Goal: Task Accomplishment & Management: Complete application form

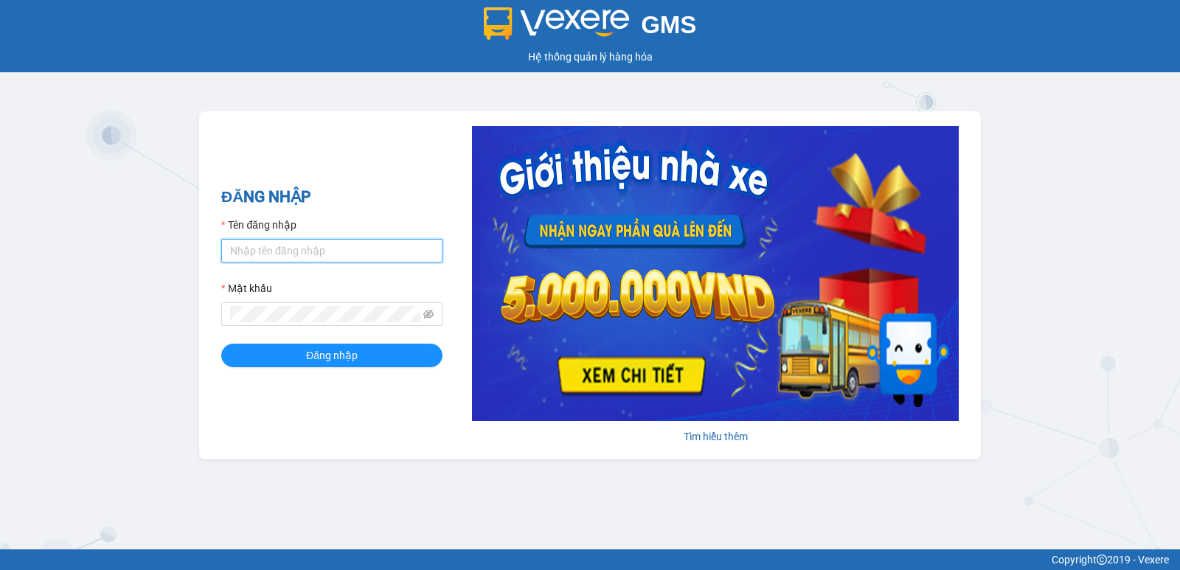
click at [302, 251] on input "Tên đăng nhập" at bounding box center [331, 251] width 221 height 24
type input "nguyenpht.kimhoang"
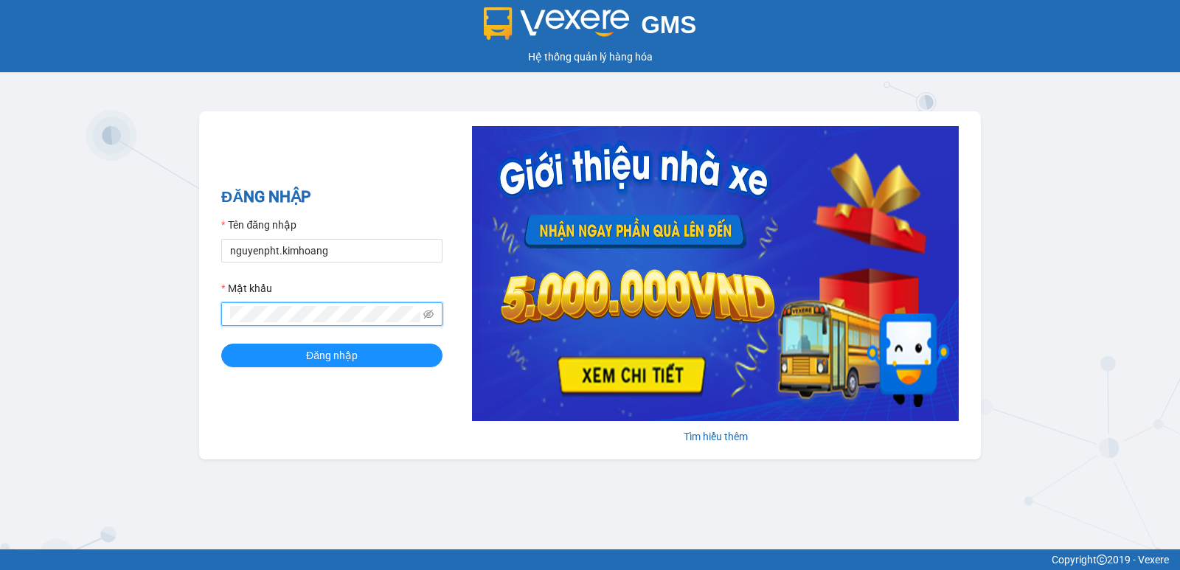
click at [221, 344] on button "Đăng nhập" at bounding box center [331, 356] width 221 height 24
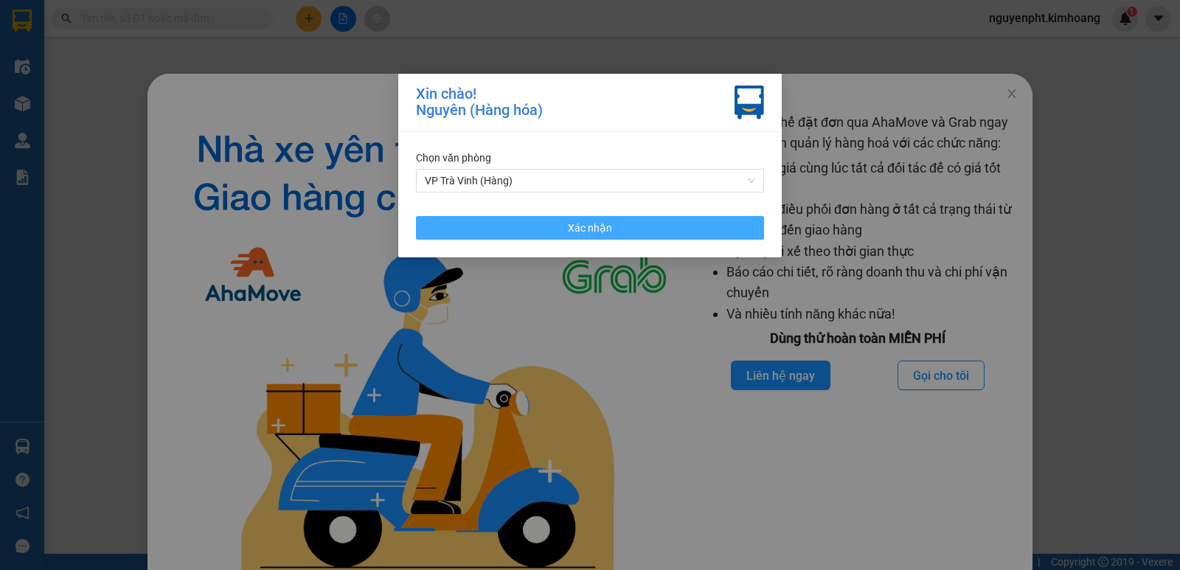
click at [595, 231] on span "Xác nhận" at bounding box center [590, 228] width 44 height 16
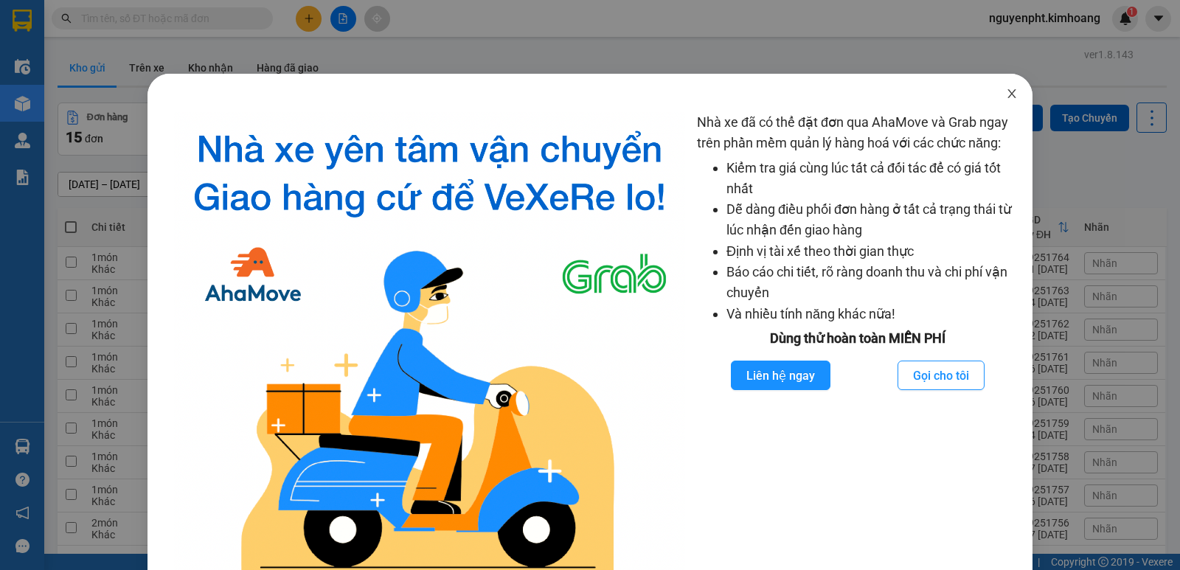
click at [1006, 94] on icon "close" at bounding box center [1012, 94] width 12 height 12
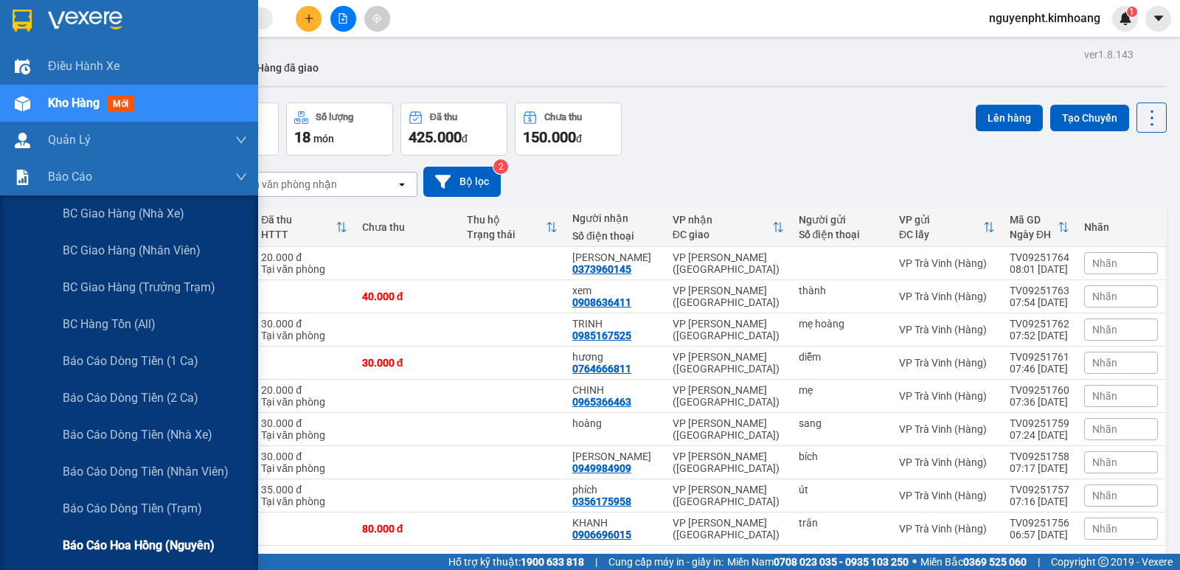
scroll to position [147, 0]
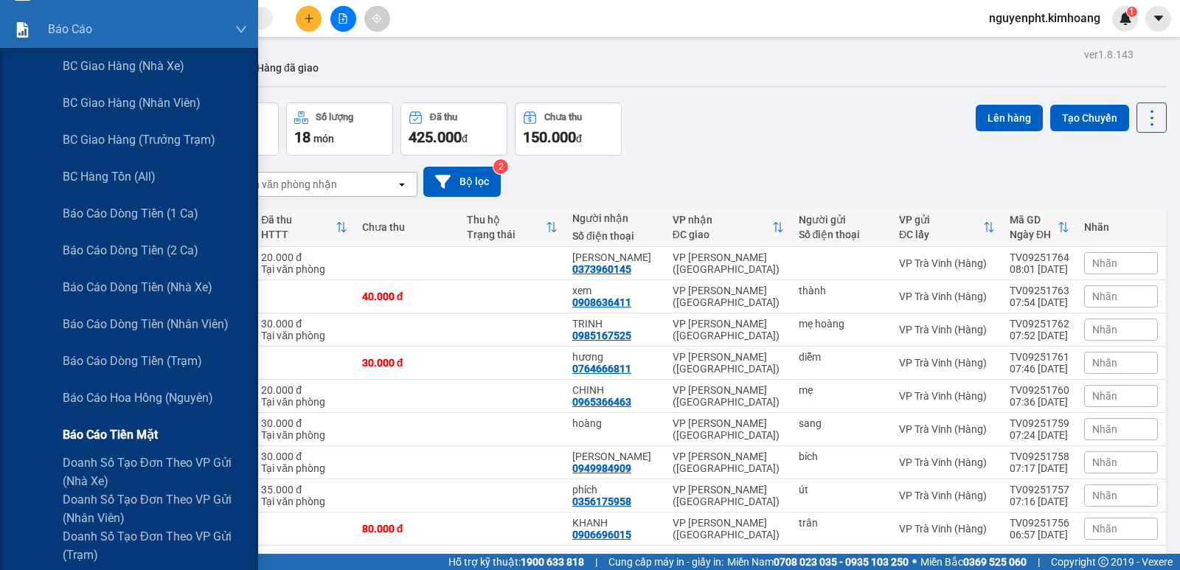
click at [129, 435] on span "Báo cáo tiền mặt" at bounding box center [110, 434] width 95 height 18
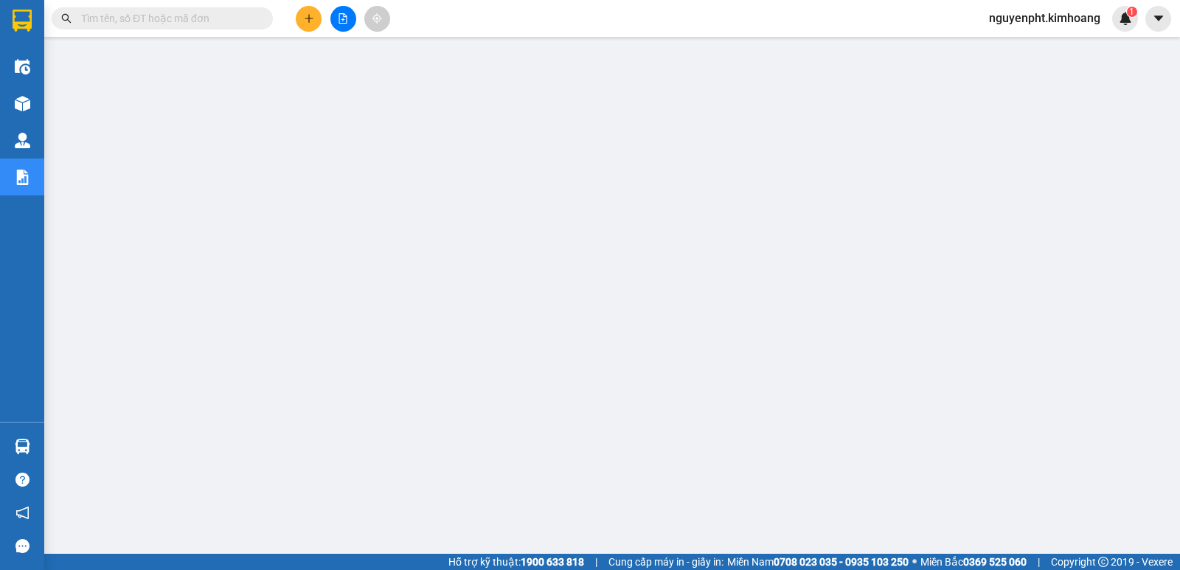
drag, startPoint x: 100, startPoint y: 12, endPoint x: 89, endPoint y: 29, distance: 20.2
click at [101, 13] on input "text" at bounding box center [168, 18] width 174 height 16
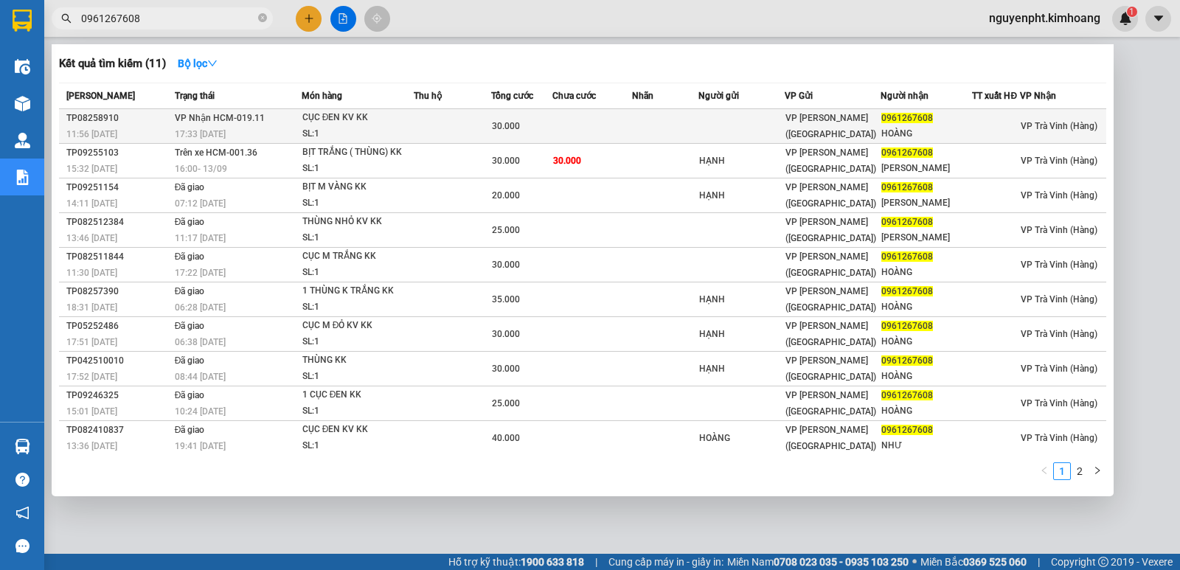
type input "0961267608"
click at [409, 122] on div "CỤC ĐEN KV KK" at bounding box center [357, 118] width 111 height 16
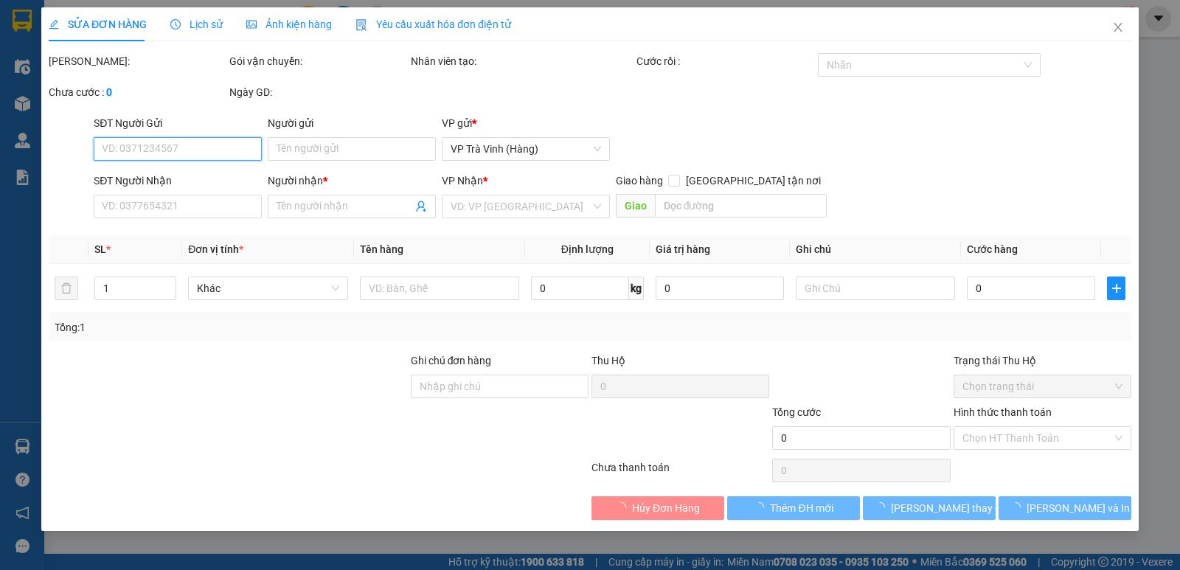
type input "0961267608"
type input "HOÀNG"
type input "30.000"
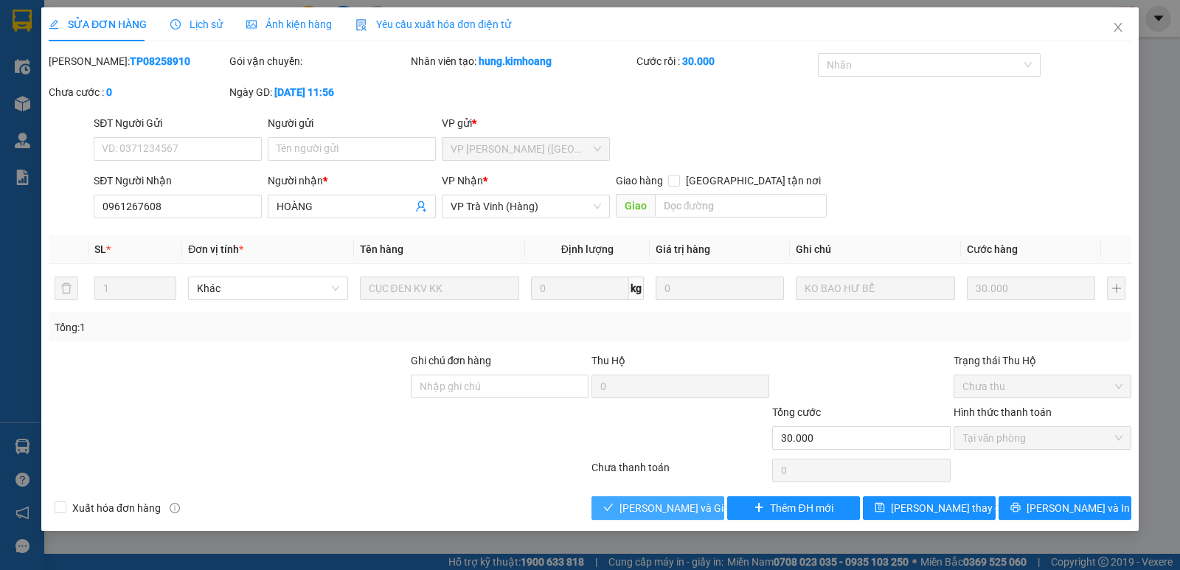
click at [642, 511] on span "[PERSON_NAME] và Giao hàng" at bounding box center [690, 508] width 142 height 16
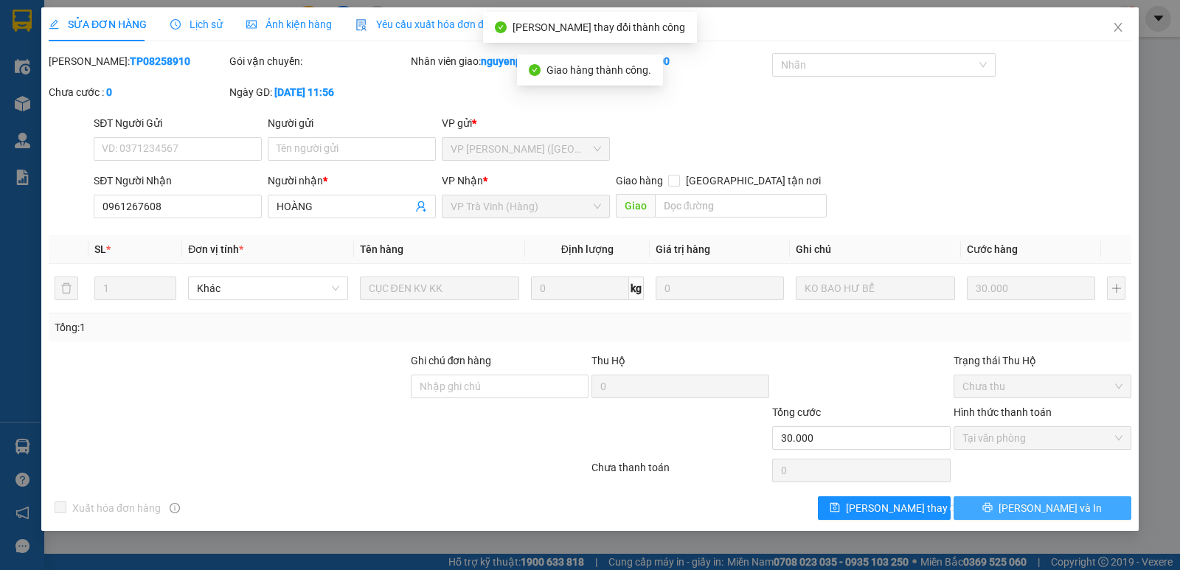
click at [1054, 508] on span "[PERSON_NAME] và In" at bounding box center [1049, 508] width 103 height 16
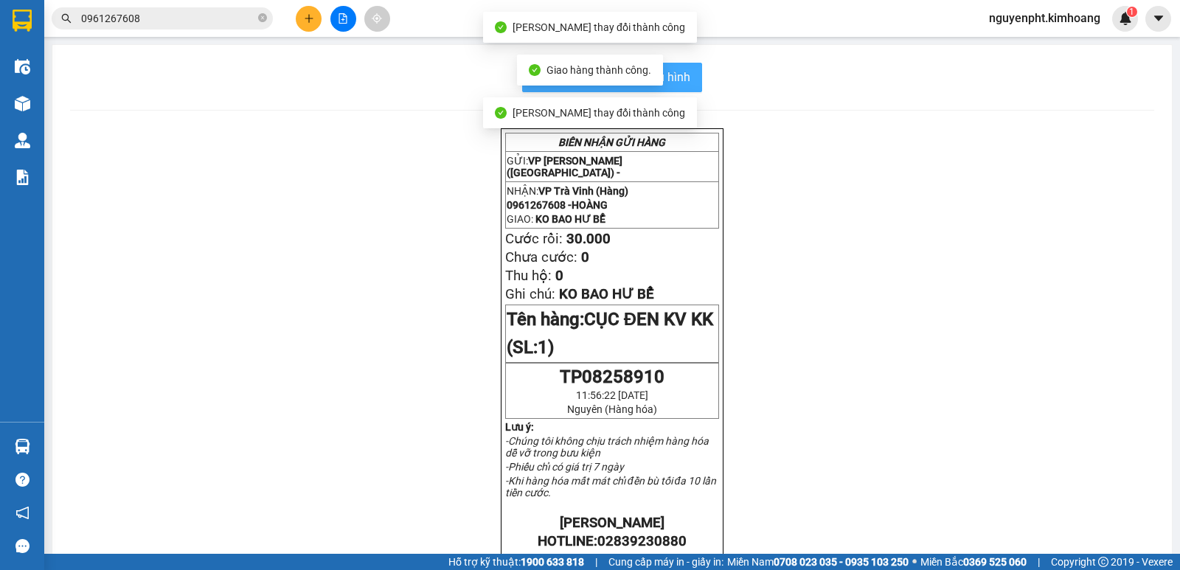
drag, startPoint x: 690, startPoint y: 76, endPoint x: 682, endPoint y: 80, distance: 9.2
click at [689, 76] on button "In mẫu biên lai tự cấu hình" at bounding box center [612, 77] width 180 height 29
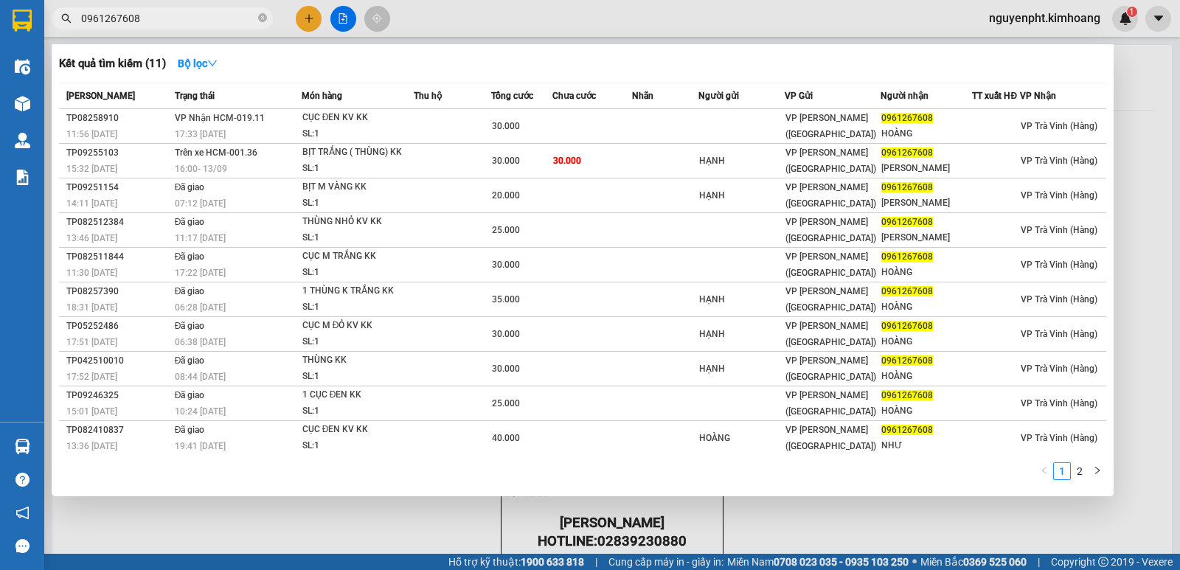
click at [222, 17] on input "0961267608" at bounding box center [168, 18] width 174 height 16
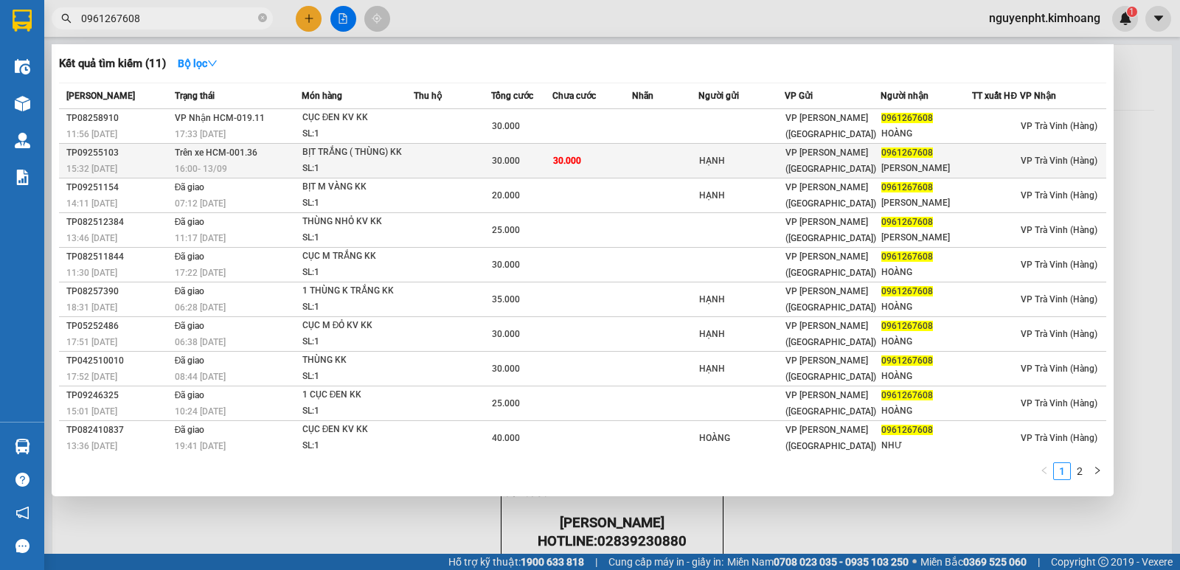
click at [495, 158] on span "30.000" at bounding box center [506, 161] width 28 height 10
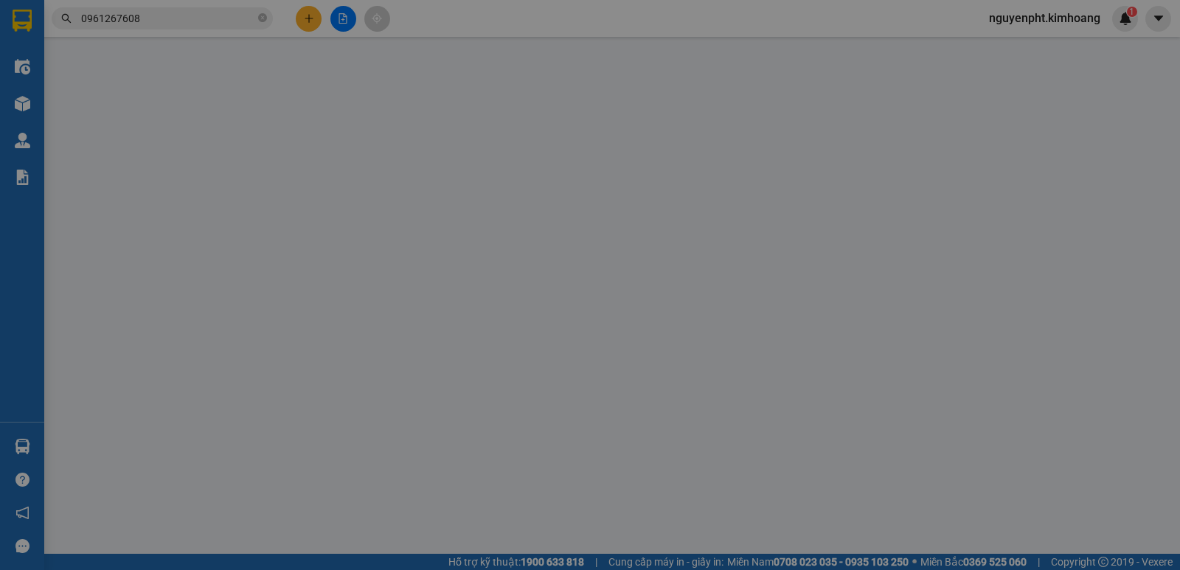
type input "HẠNH"
type input "0961267608"
type input "[PERSON_NAME]"
type input "30.000"
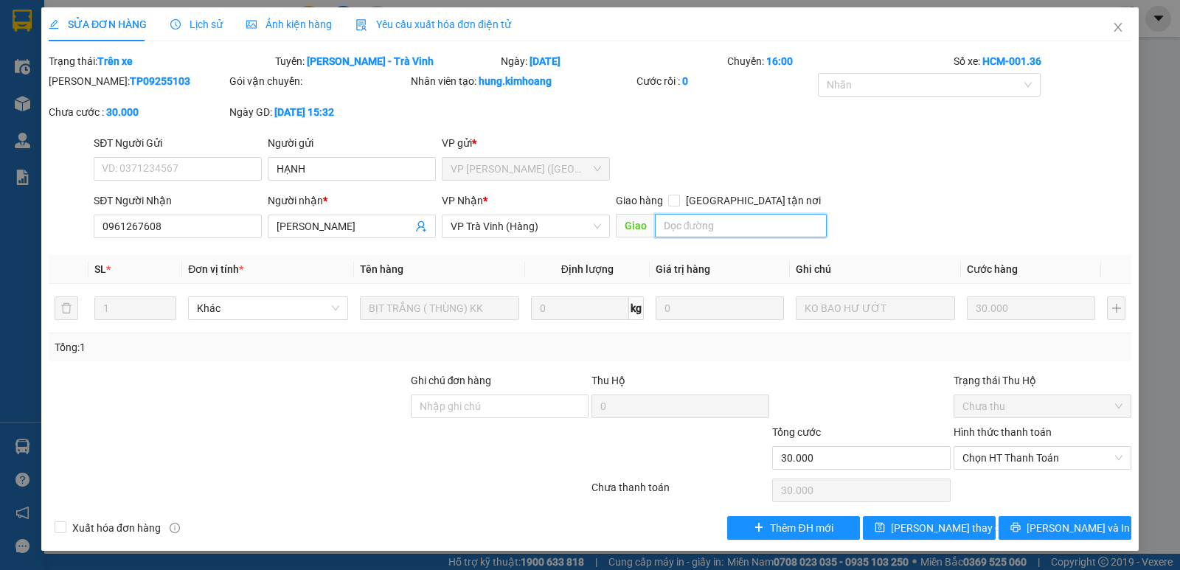
click at [708, 222] on input "text" at bounding box center [741, 226] width 173 height 24
type input "1"
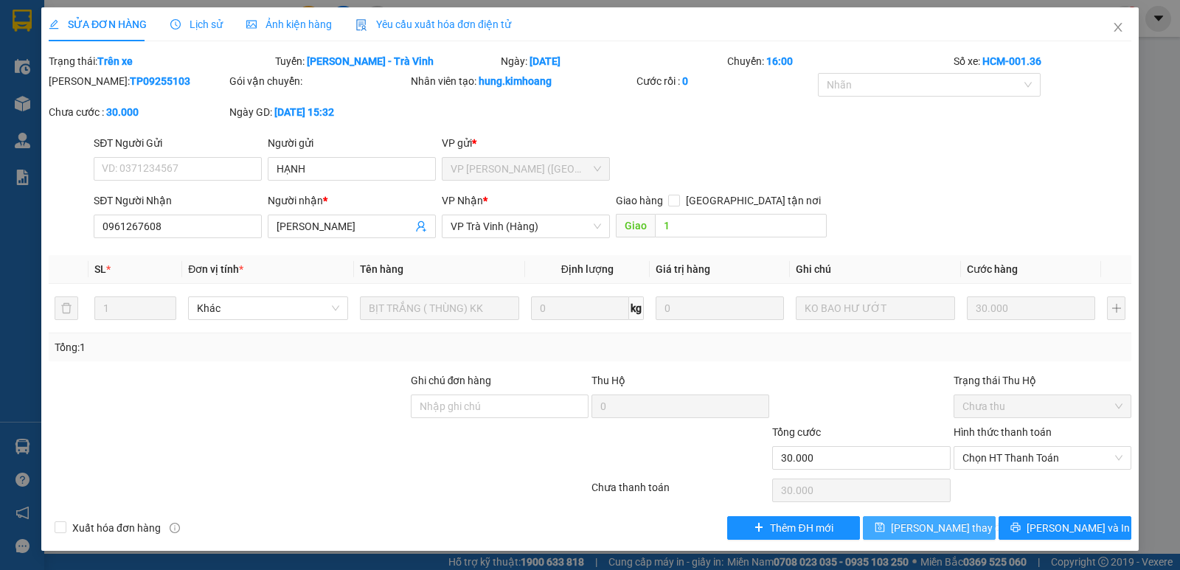
click at [885, 527] on icon "save" at bounding box center [879, 527] width 10 height 10
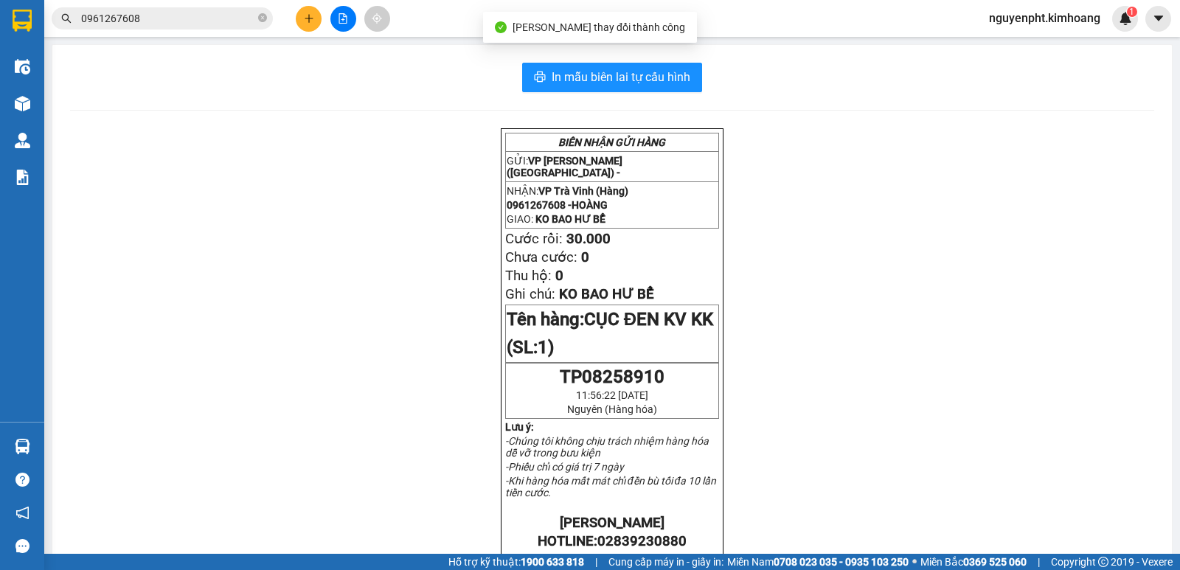
click at [234, 14] on input "0961267608" at bounding box center [168, 18] width 174 height 16
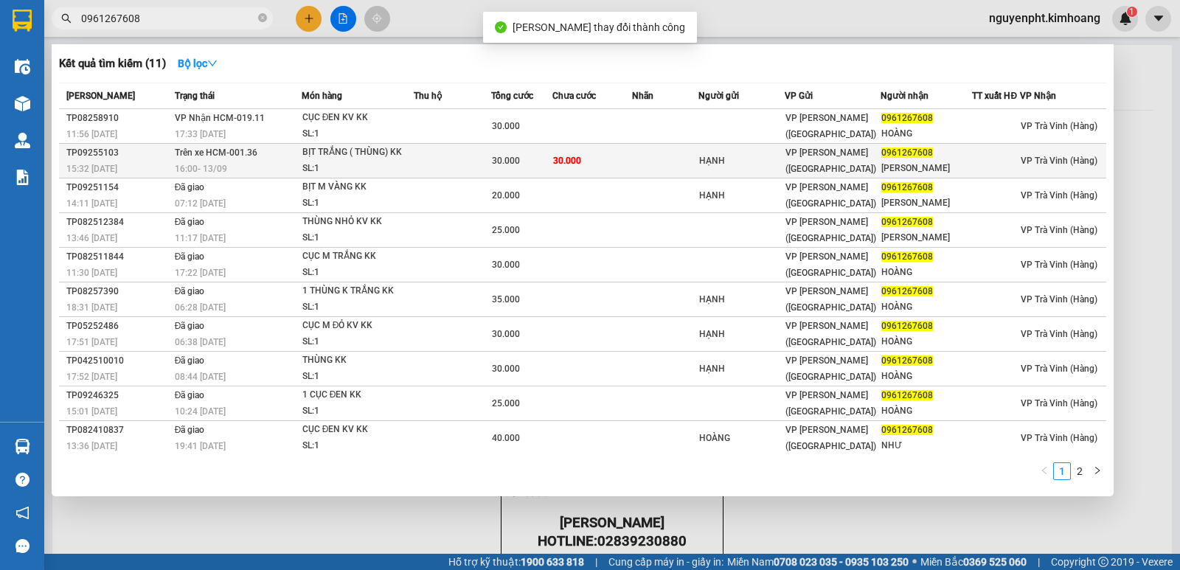
click at [479, 148] on td at bounding box center [453, 161] width 78 height 35
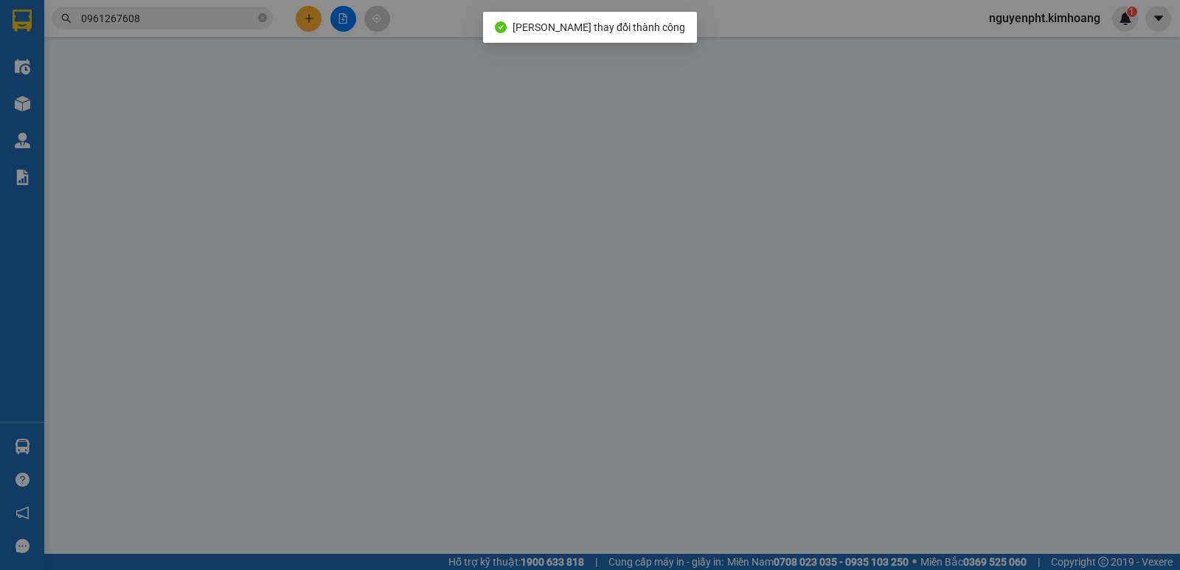
type input "HẠNH"
type input "0961267608"
type input "[PERSON_NAME]"
type input "1"
type input "30.000"
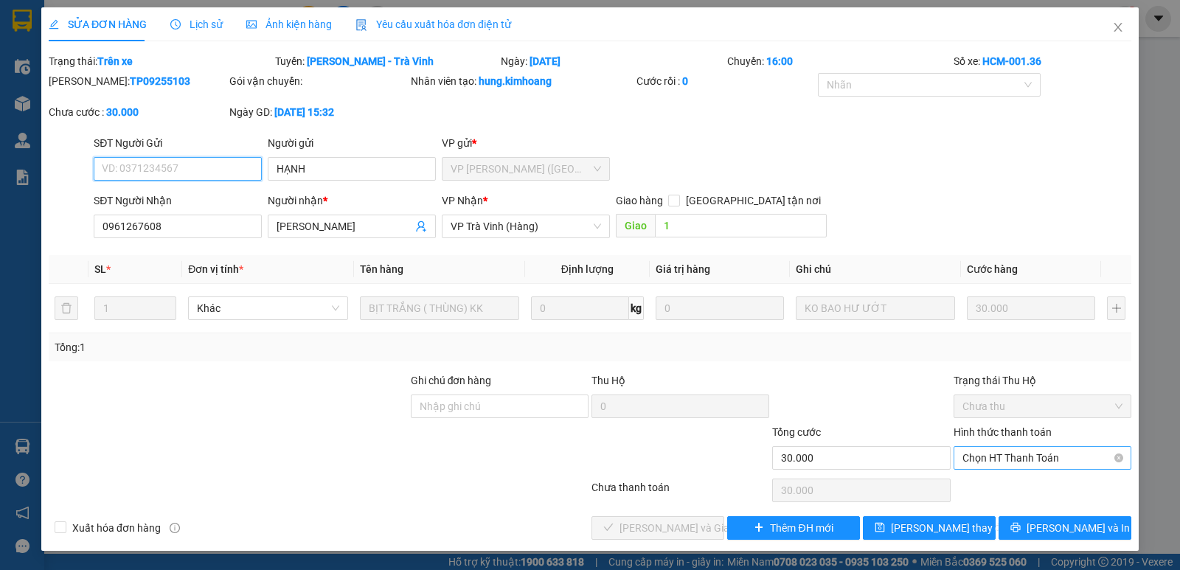
click at [1007, 453] on span "Chọn HT Thanh Toán" at bounding box center [1042, 458] width 160 height 22
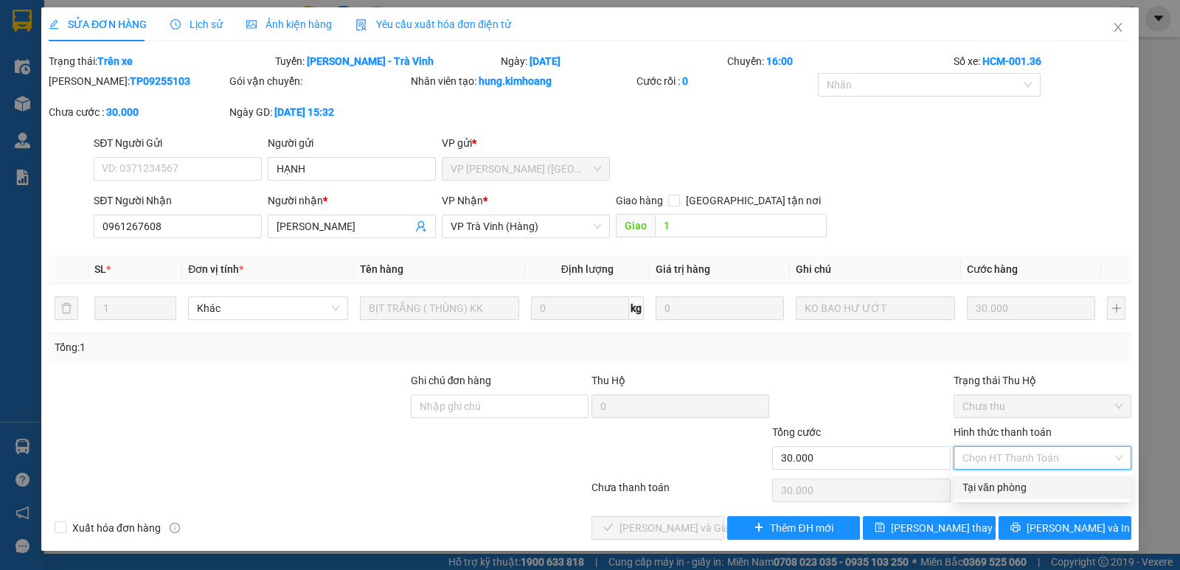
click at [1001, 487] on div "Tại văn phòng" at bounding box center [1042, 487] width 160 height 16
type input "0"
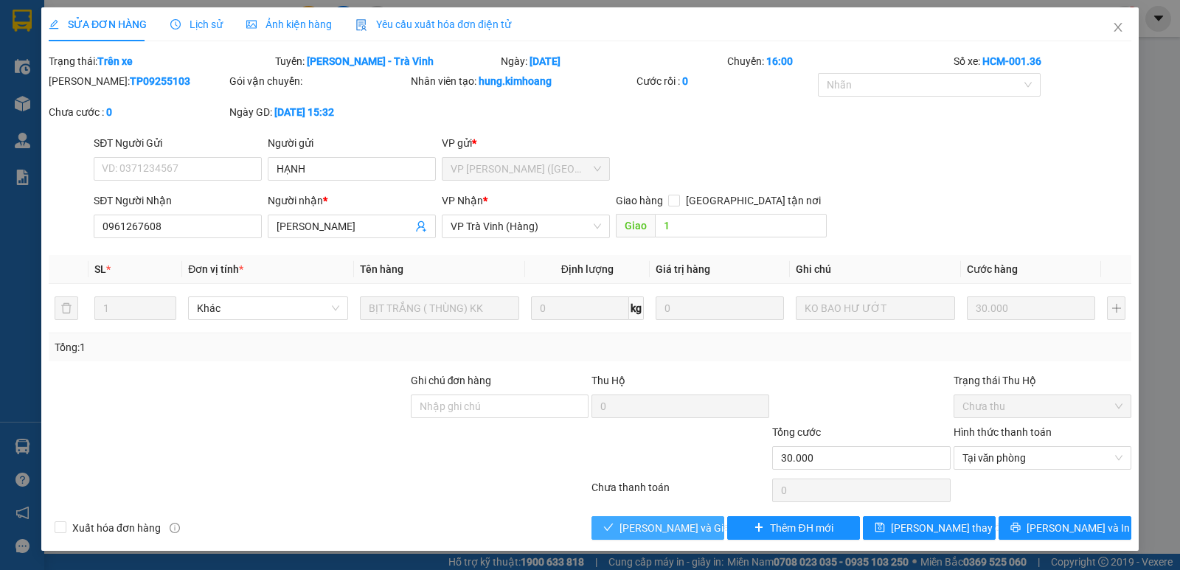
click at [655, 520] on span "[PERSON_NAME] và Giao hàng" at bounding box center [690, 528] width 142 height 16
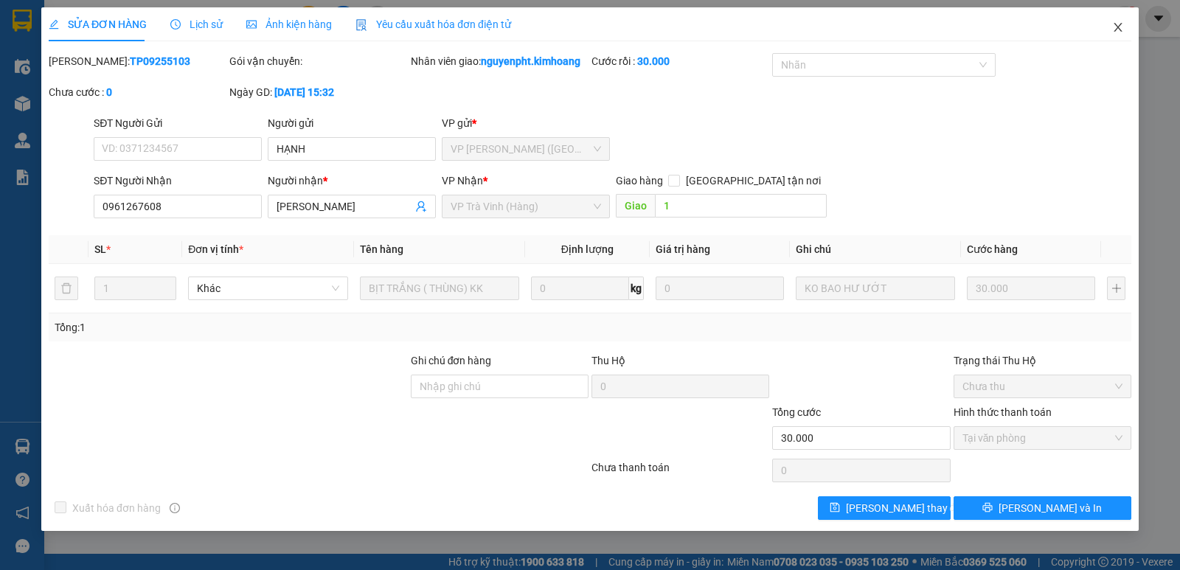
click at [1116, 29] on icon "close" at bounding box center [1117, 27] width 8 height 9
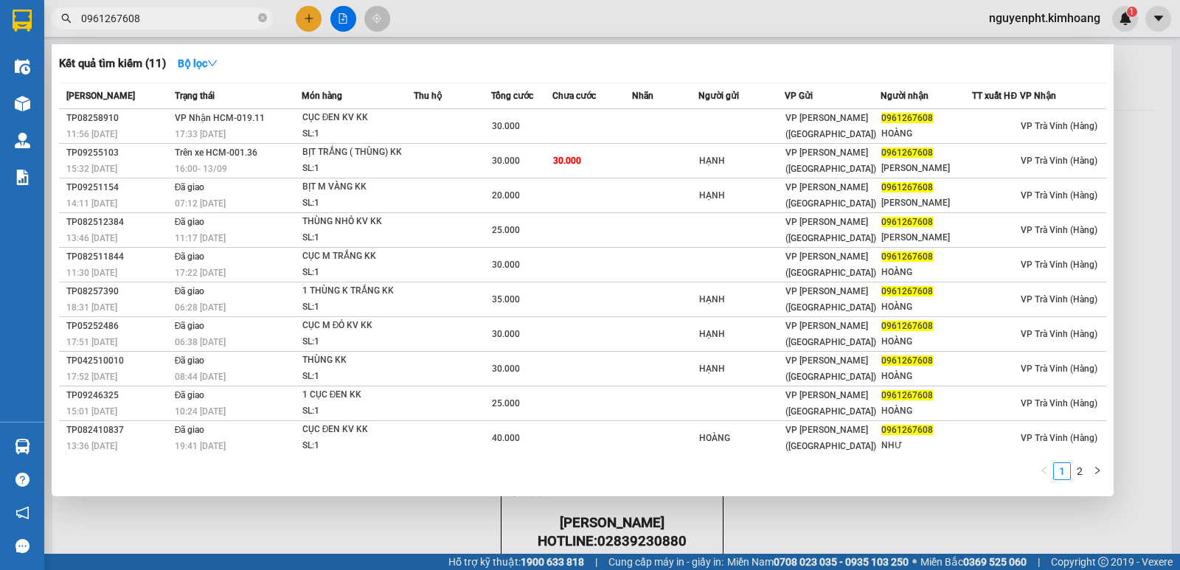
drag, startPoint x: 177, startPoint y: 24, endPoint x: 64, endPoint y: 29, distance: 112.9
click at [0, 29] on section "Kết quả tìm kiếm ( 11 ) Bộ lọc Mã ĐH Trạng thái Món hàng Thu hộ Tổng cước Chưa …" at bounding box center [590, 285] width 1180 height 570
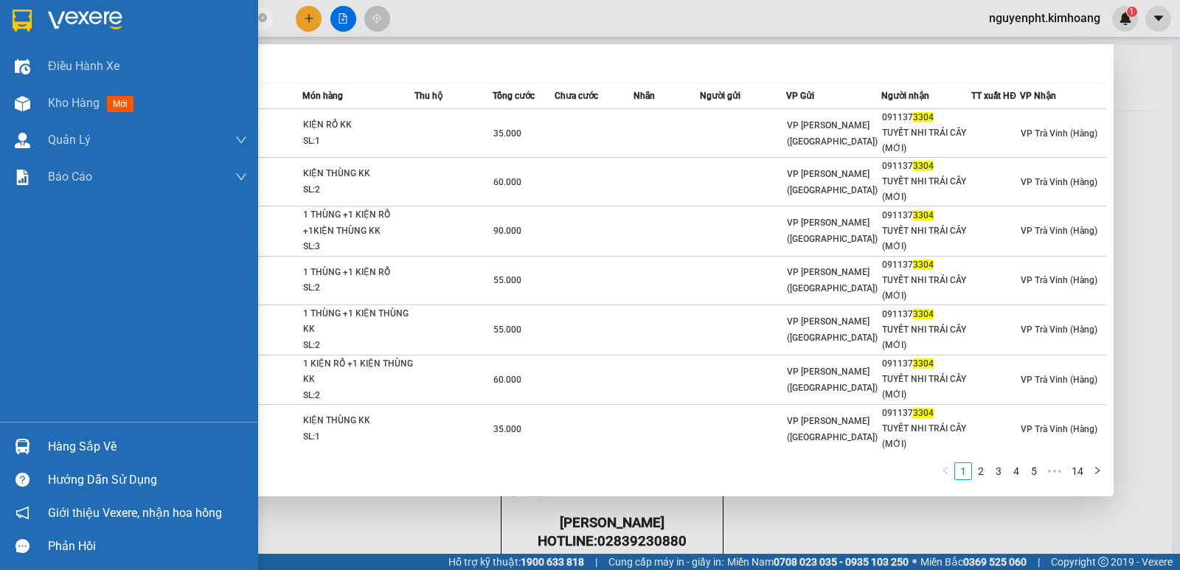
drag, startPoint x: 0, startPoint y: 27, endPoint x: 14, endPoint y: 2, distance: 28.7
click at [0, 13] on section "Kết quả tìm kiếm ( 137 ) Bộ lọc Mã ĐH Trạng thái Món hàng Thu hộ Tổng cước Chưa…" at bounding box center [590, 285] width 1180 height 570
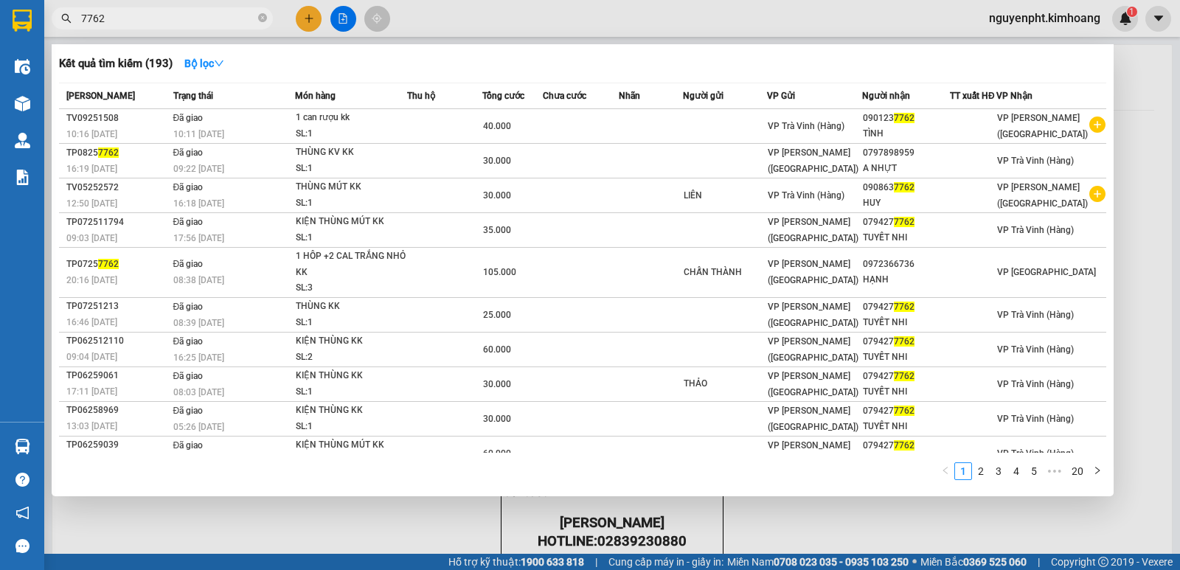
drag, startPoint x: 195, startPoint y: 18, endPoint x: 0, endPoint y: 35, distance: 196.1
click at [0, 35] on section "Kết quả tìm kiếm ( 193 ) Bộ lọc Mã ĐH Trạng thái Món hàng Thu hộ Tổng cước Chưa…" at bounding box center [590, 285] width 1180 height 570
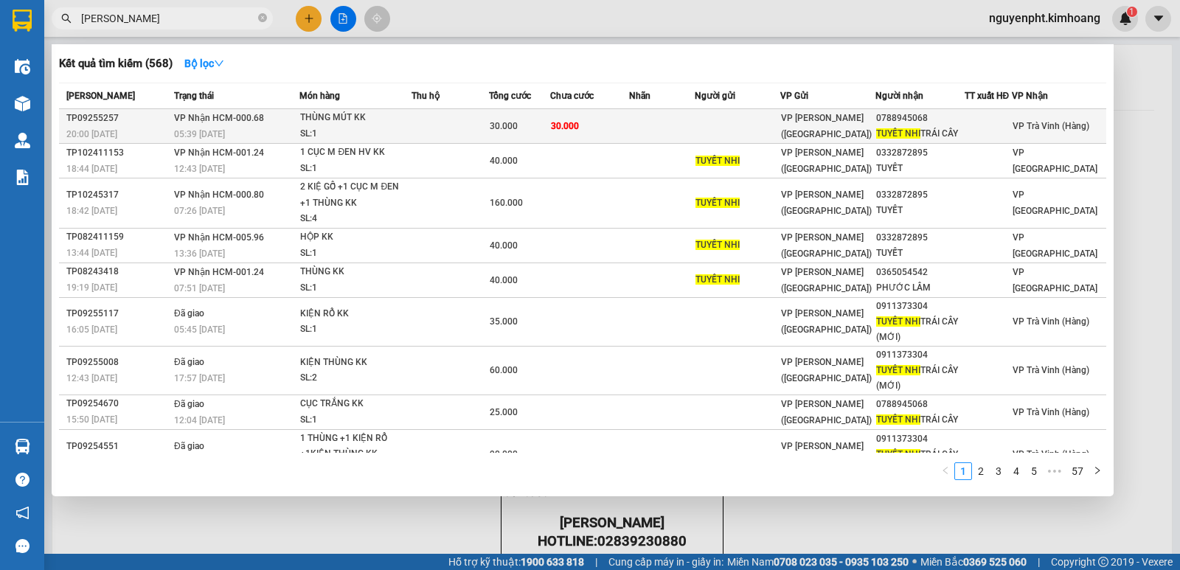
type input "[PERSON_NAME]"
click at [714, 134] on td at bounding box center [737, 126] width 85 height 35
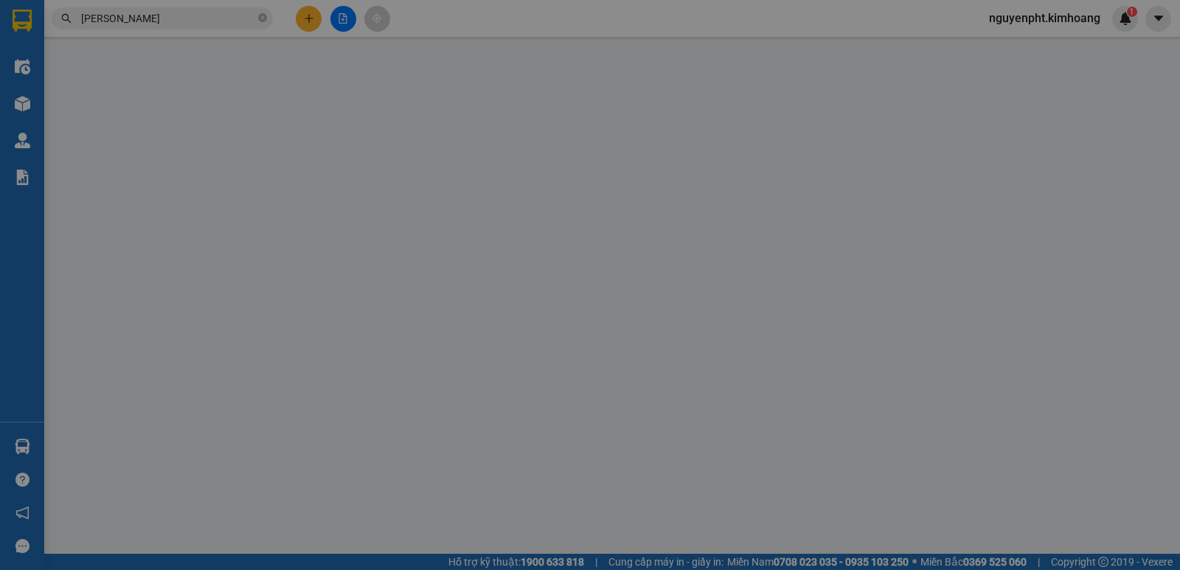
type input "0788945068"
type input "TUYẾT NHI TRÁI CÂY"
type input "30.000"
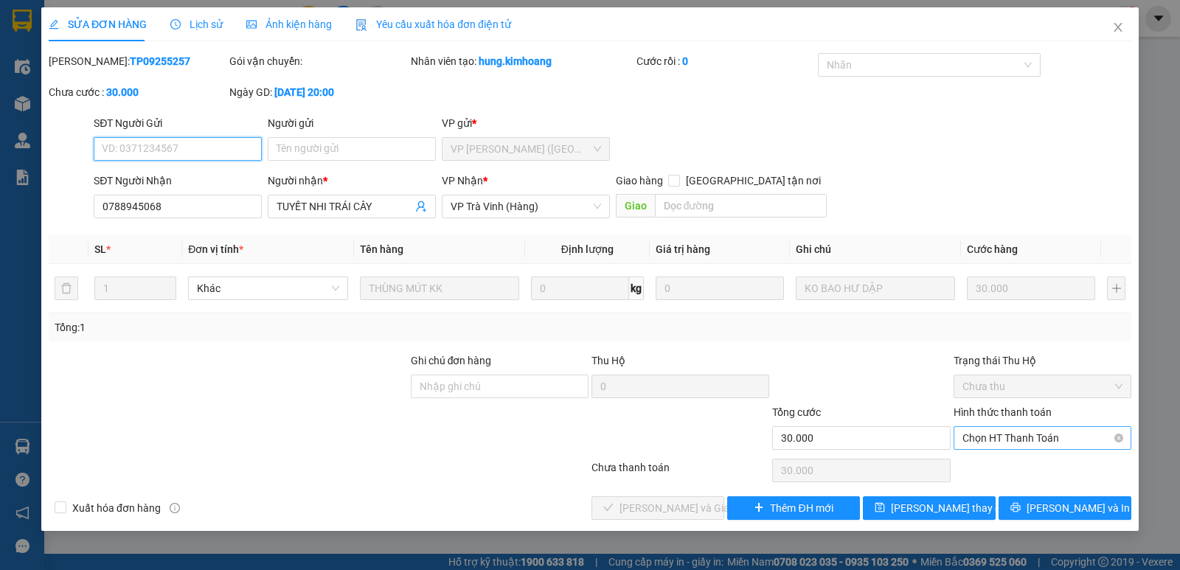
click at [1021, 434] on span "Chọn HT Thanh Toán" at bounding box center [1042, 438] width 160 height 22
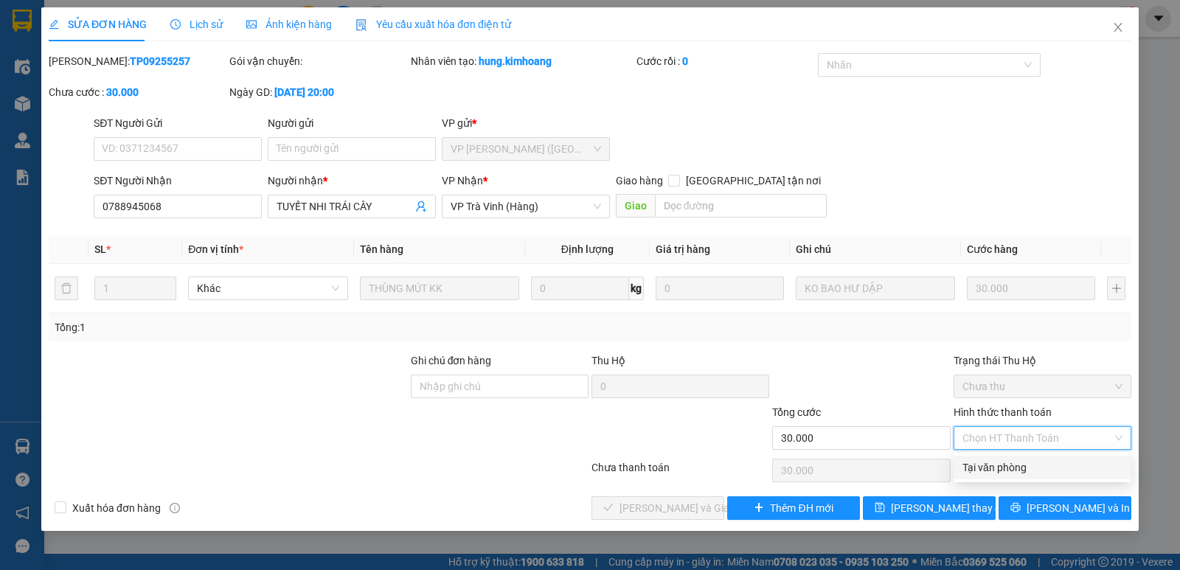
drag, startPoint x: 1009, startPoint y: 465, endPoint x: 993, endPoint y: 465, distance: 15.5
click at [1007, 465] on div "Tại văn phòng" at bounding box center [1042, 467] width 160 height 16
type input "0"
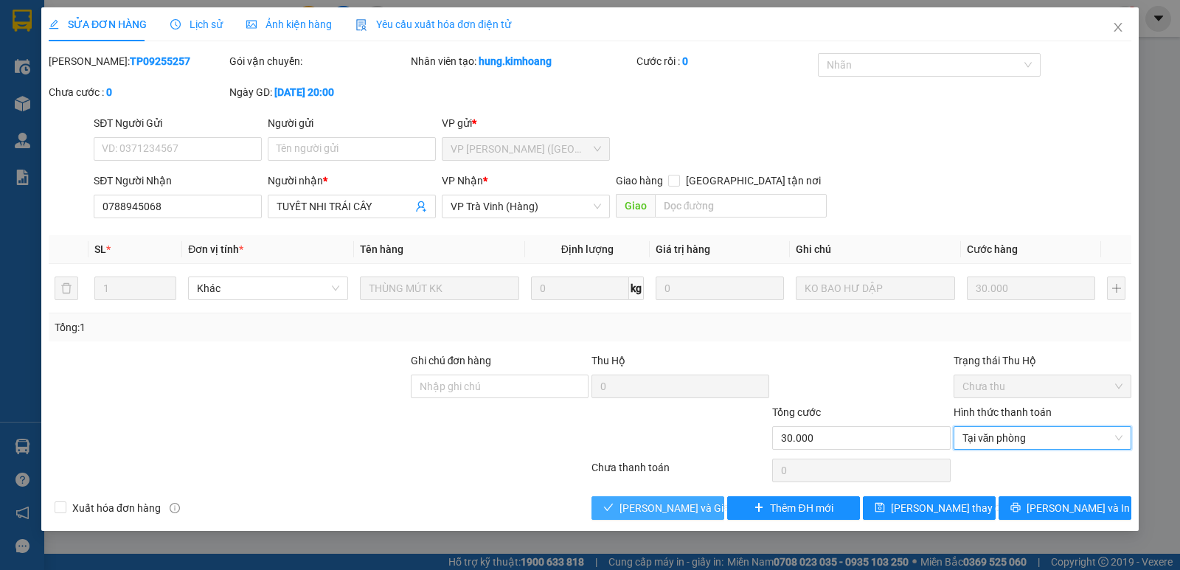
drag, startPoint x: 650, startPoint y: 507, endPoint x: 611, endPoint y: 475, distance: 50.3
click at [648, 507] on span "[PERSON_NAME] và Giao hàng" at bounding box center [690, 508] width 142 height 16
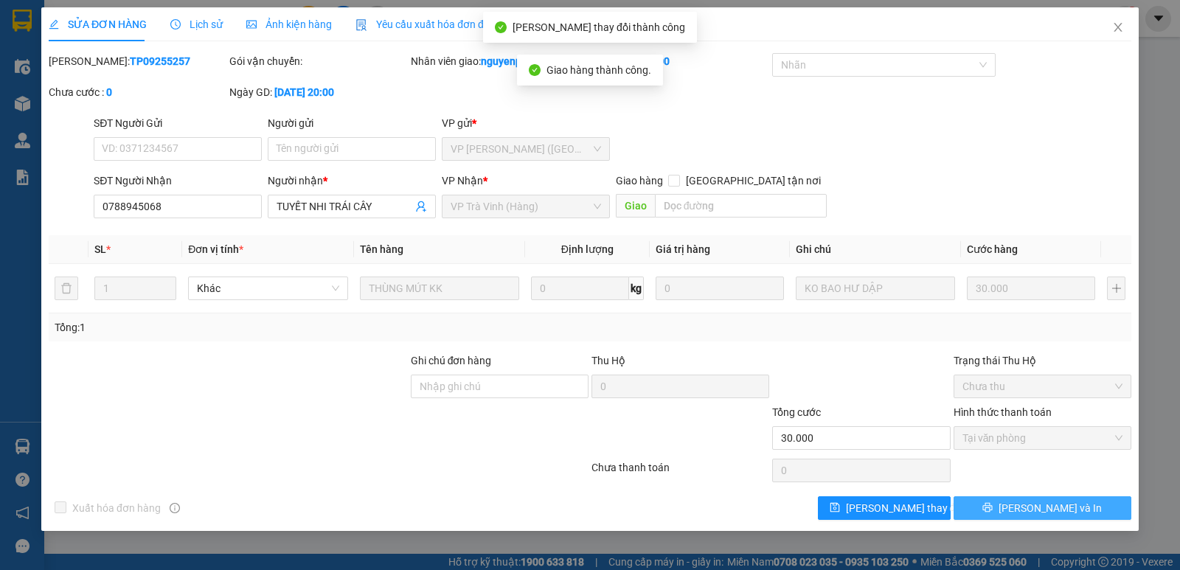
click at [1034, 504] on span "[PERSON_NAME] và In" at bounding box center [1049, 508] width 103 height 16
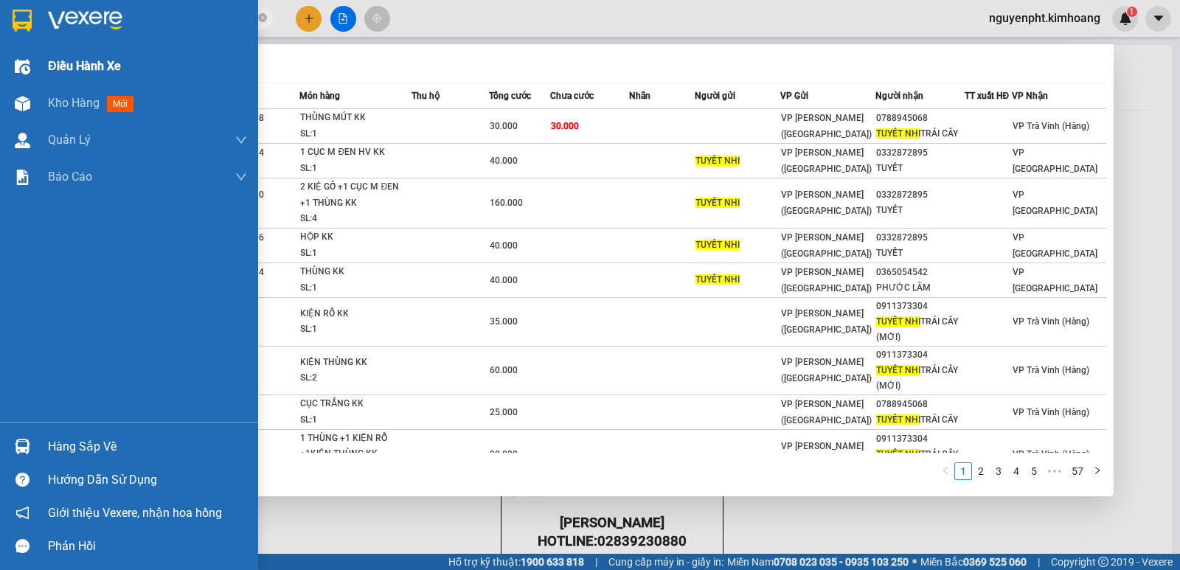
drag, startPoint x: 232, startPoint y: 12, endPoint x: 34, endPoint y: 63, distance: 204.0
click at [0, 72] on section "Kết quả tìm kiếm ( 568 ) Bộ lọc Mã ĐH Trạng thái Món hàng Thu hộ Tổng cước Chưa…" at bounding box center [590, 285] width 1180 height 570
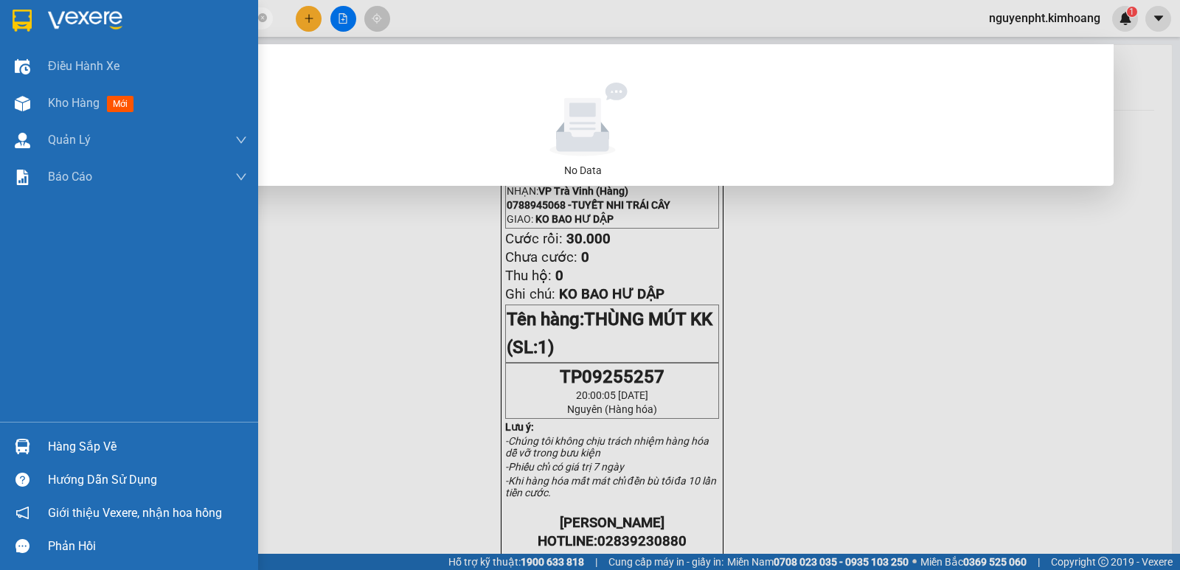
drag, startPoint x: 181, startPoint y: 11, endPoint x: 0, endPoint y: 1, distance: 181.7
click at [0, 41] on section "Kết quả tìm kiếm ( 0 ) Bộ lọc No Data 0902646401 nguyenpht.kimhoang 1 Điều hành…" at bounding box center [590, 285] width 1180 height 570
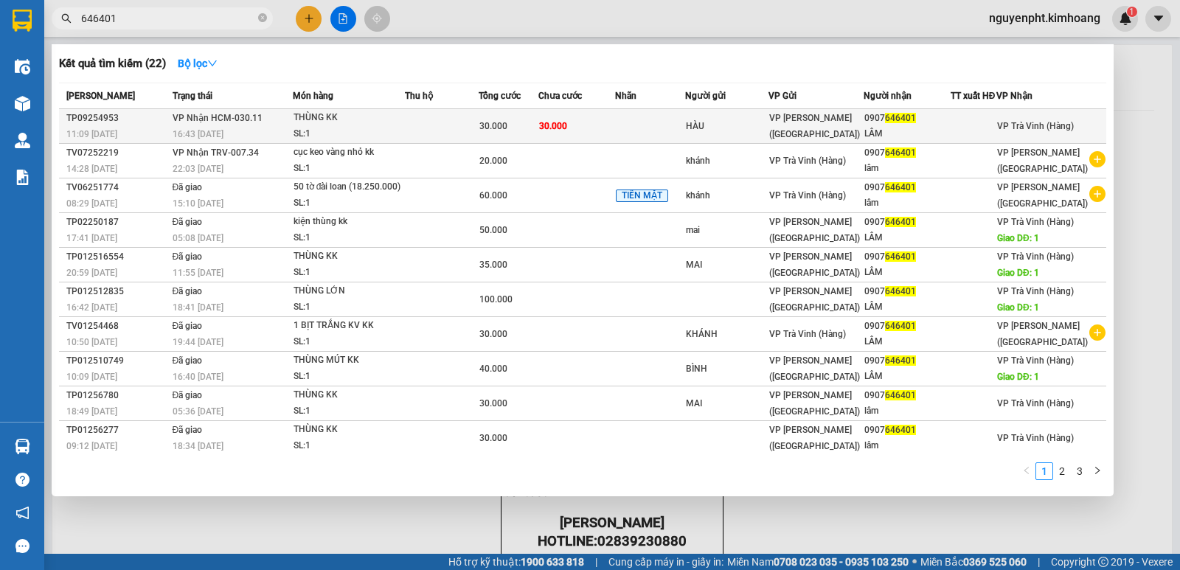
type input "646401"
click at [437, 122] on td at bounding box center [442, 126] width 74 height 35
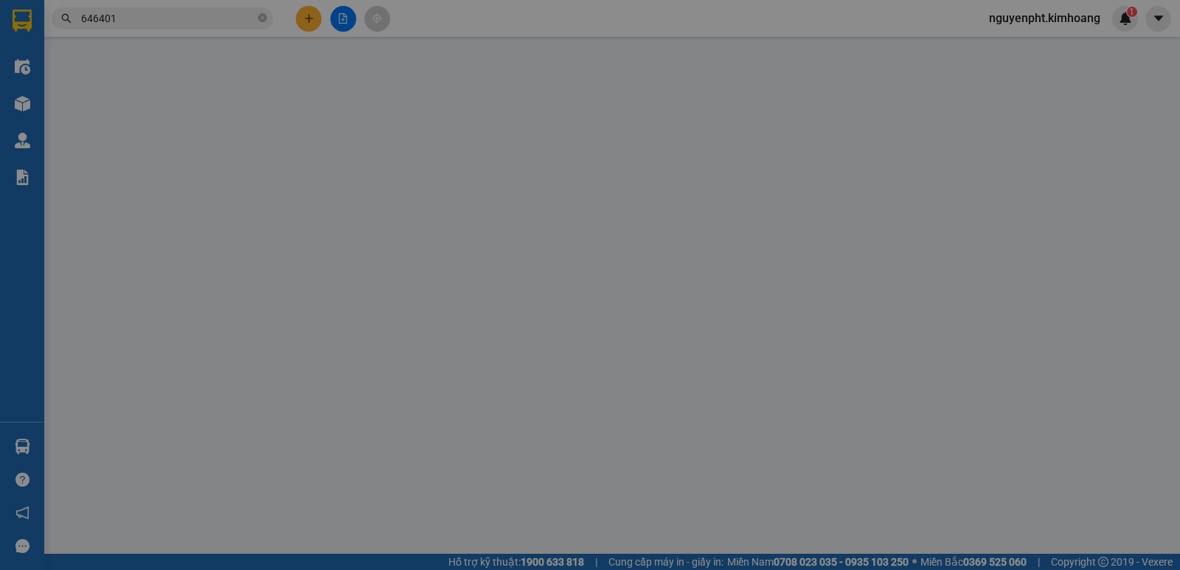
type input "HÀU"
type input "0907646401"
type input "LÂM"
type input "30.000"
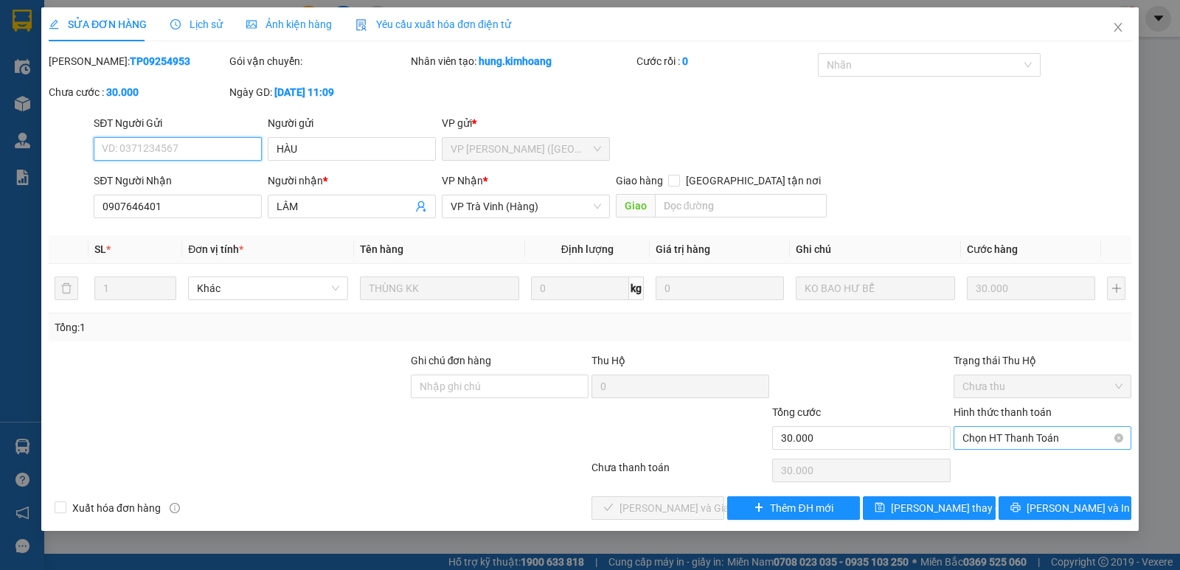
click at [1026, 448] on span "Chọn HT Thanh Toán" at bounding box center [1042, 438] width 160 height 22
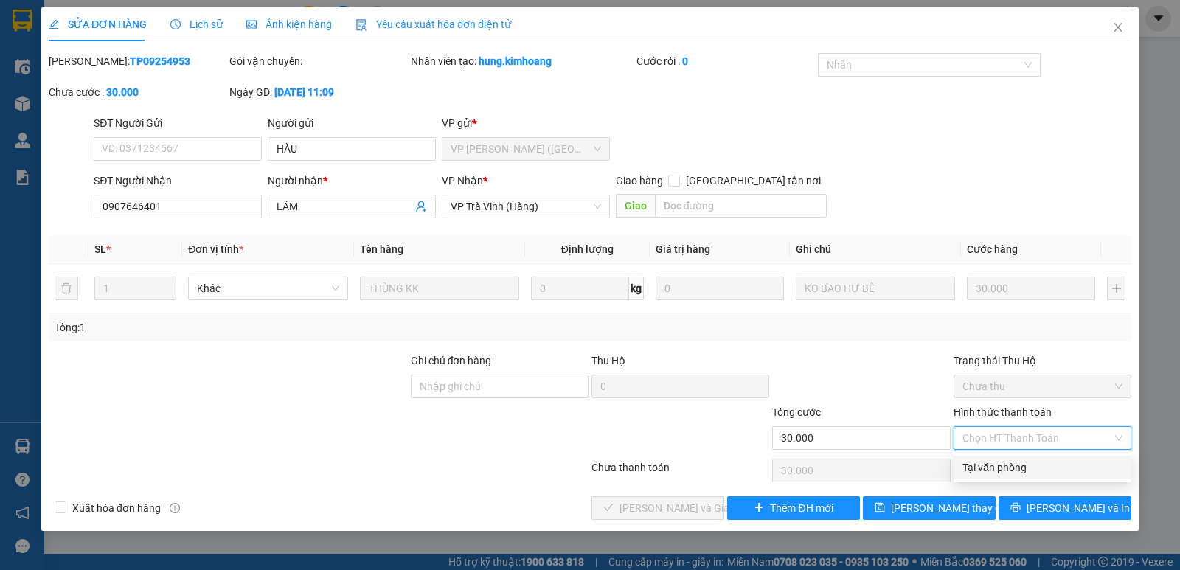
click at [1023, 470] on div "Tại văn phòng" at bounding box center [1042, 467] width 160 height 16
type input "0"
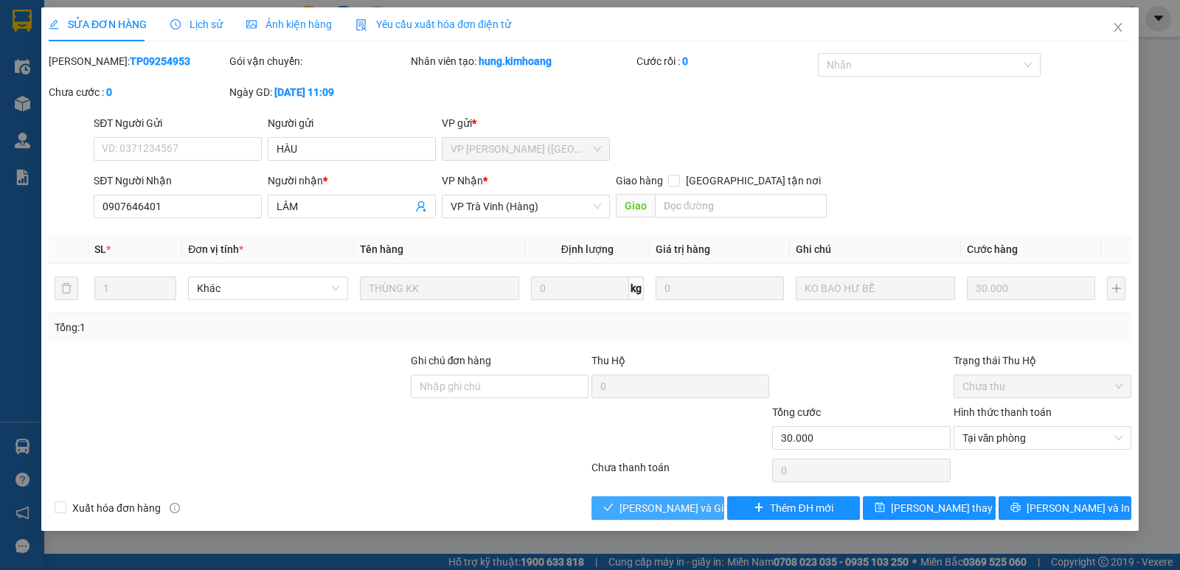
click at [649, 515] on span "[PERSON_NAME] và Giao hàng" at bounding box center [690, 508] width 142 height 16
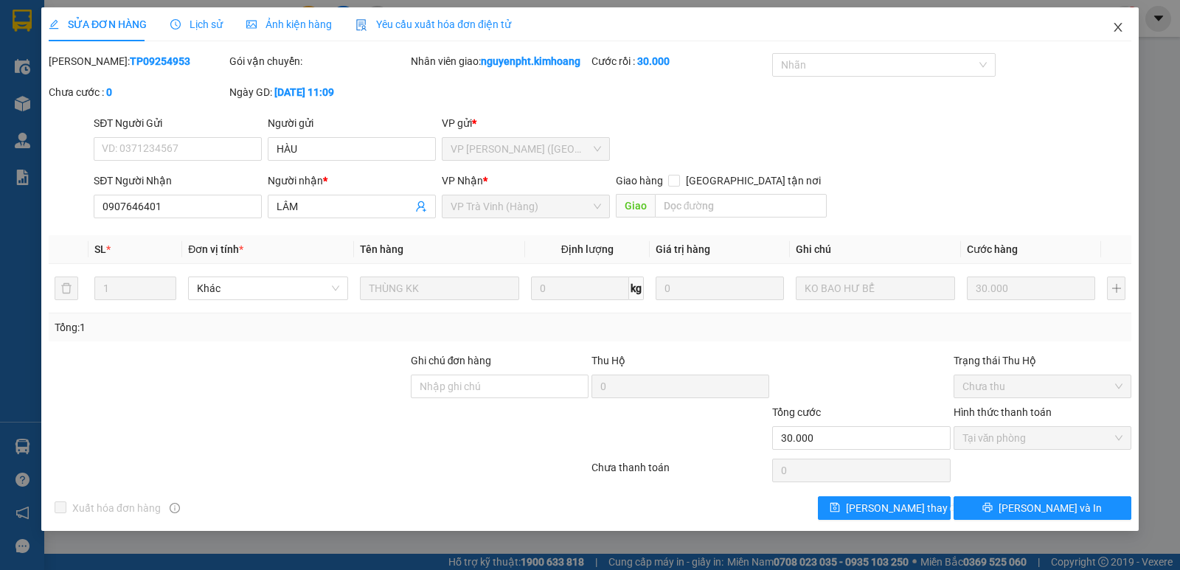
click at [1121, 26] on icon "close" at bounding box center [1118, 27] width 12 height 12
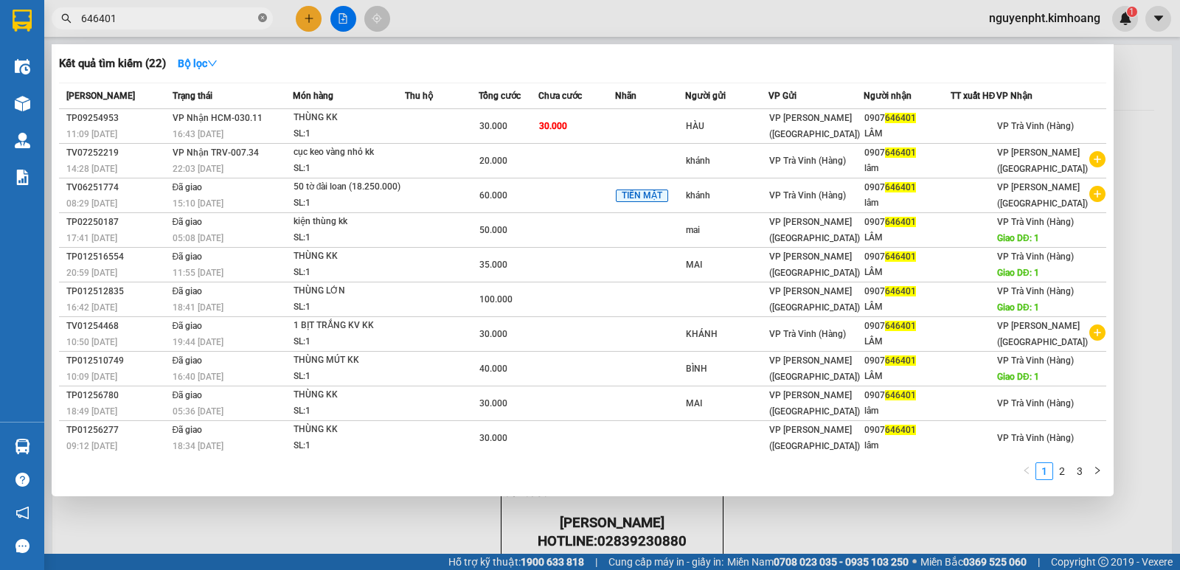
click at [259, 16] on icon "close-circle" at bounding box center [262, 17] width 9 height 9
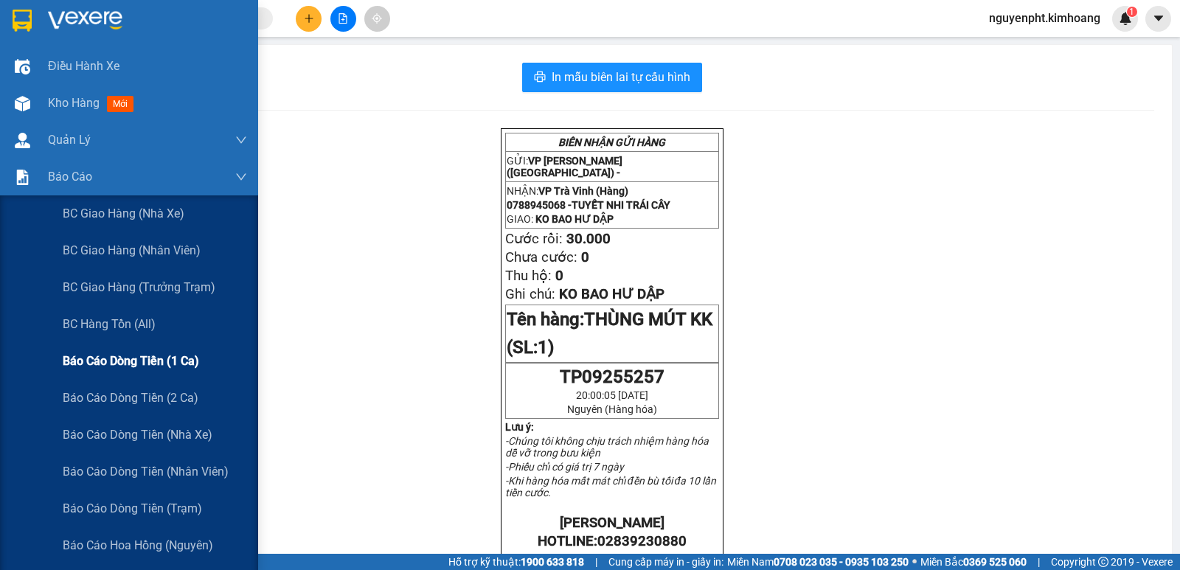
scroll to position [221, 0]
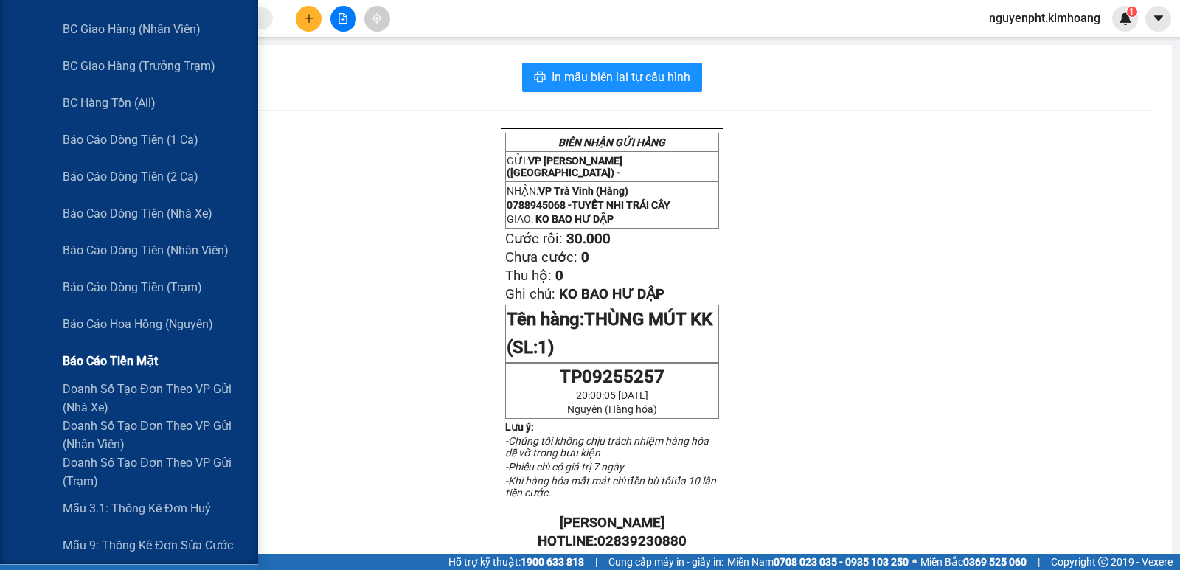
click at [111, 358] on span "Báo cáo tiền mặt" at bounding box center [110, 361] width 95 height 18
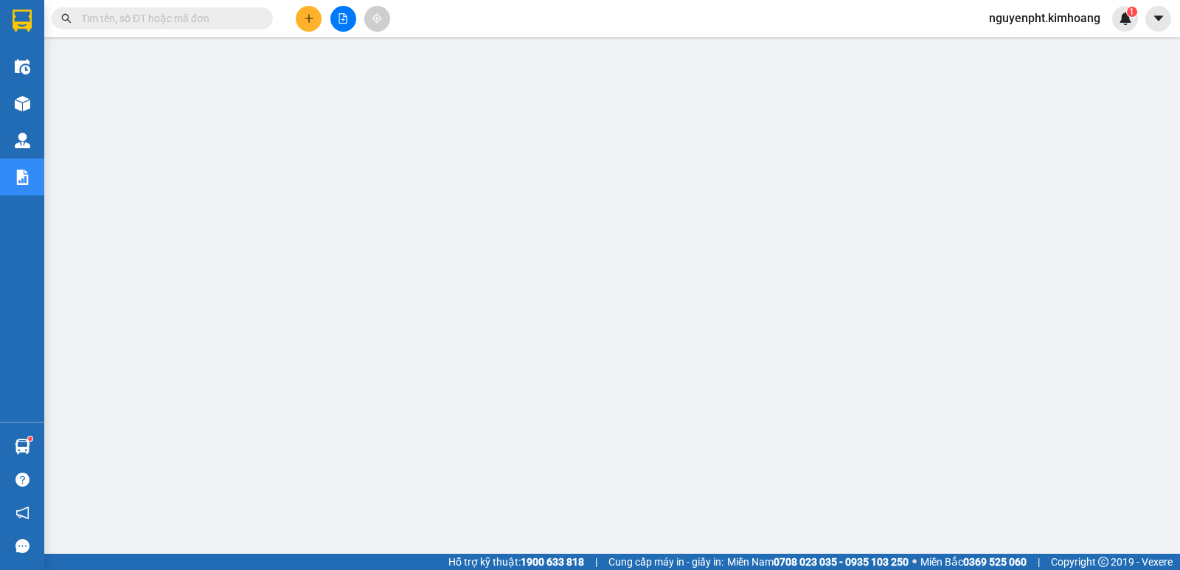
click at [133, 25] on input "text" at bounding box center [168, 18] width 174 height 16
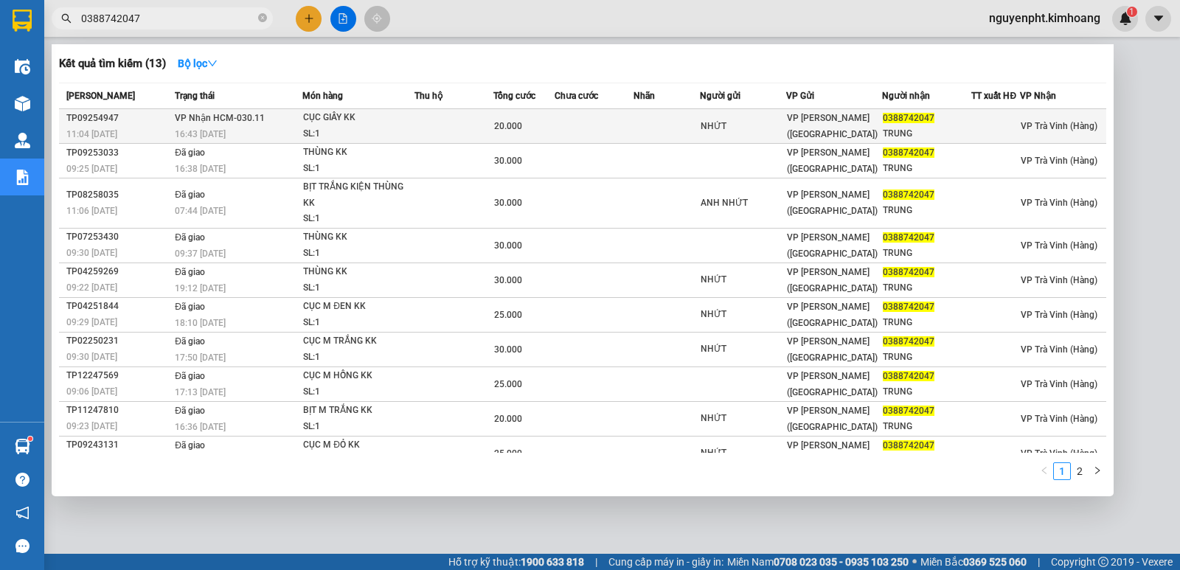
type input "0388742047"
click at [534, 125] on div "20.000" at bounding box center [524, 126] width 60 height 16
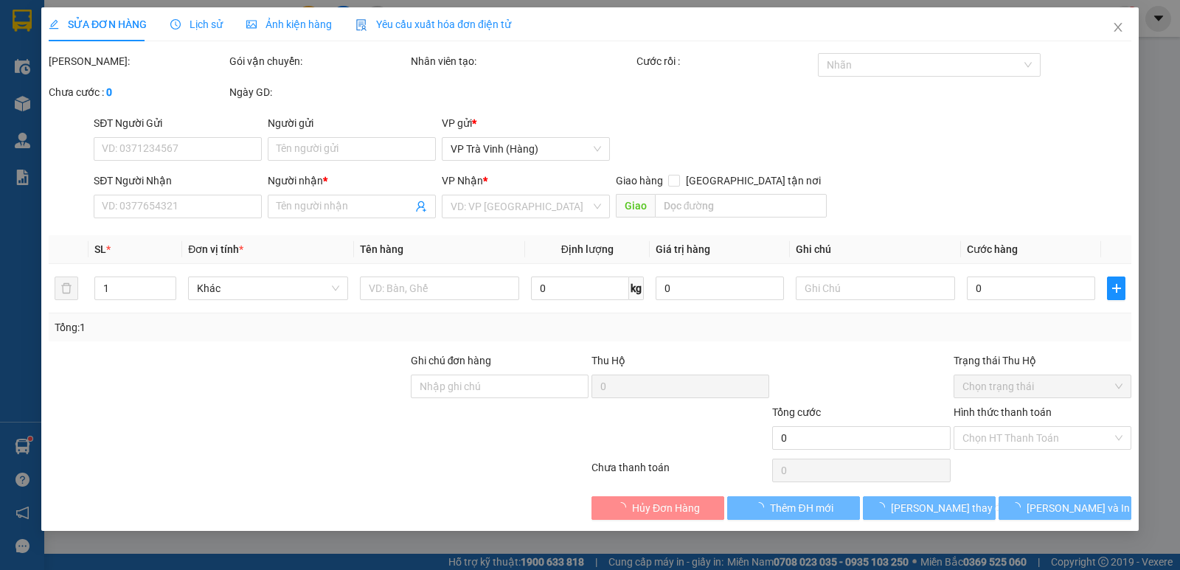
type input "NHỨT"
type input "0388742047"
type input "TRUNG"
type input "20.000"
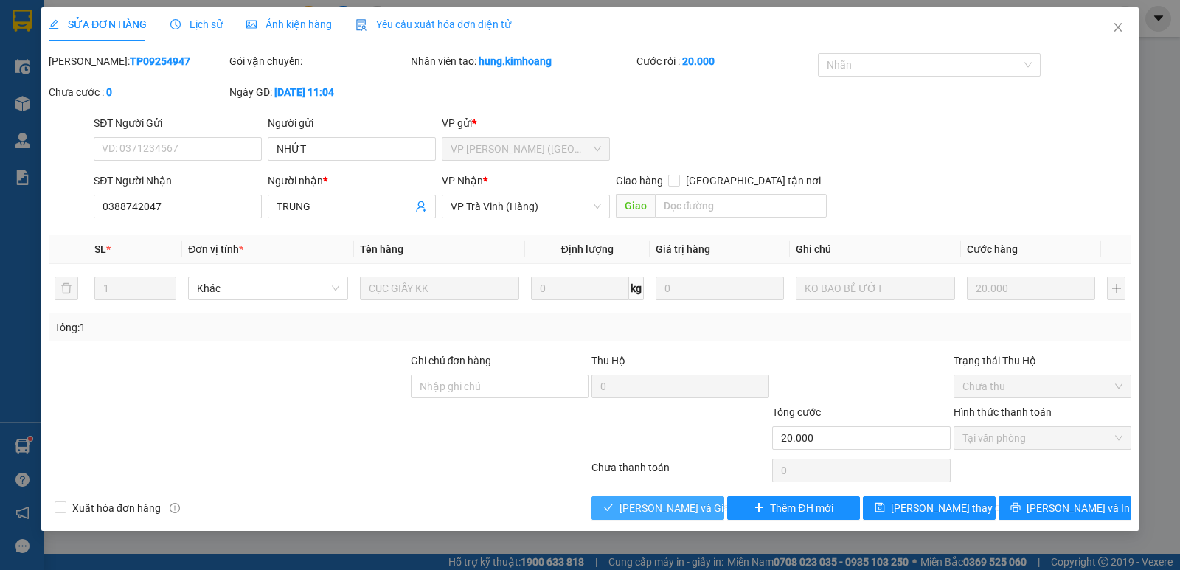
click at [630, 509] on span "[PERSON_NAME] và Giao hàng" at bounding box center [690, 508] width 142 height 16
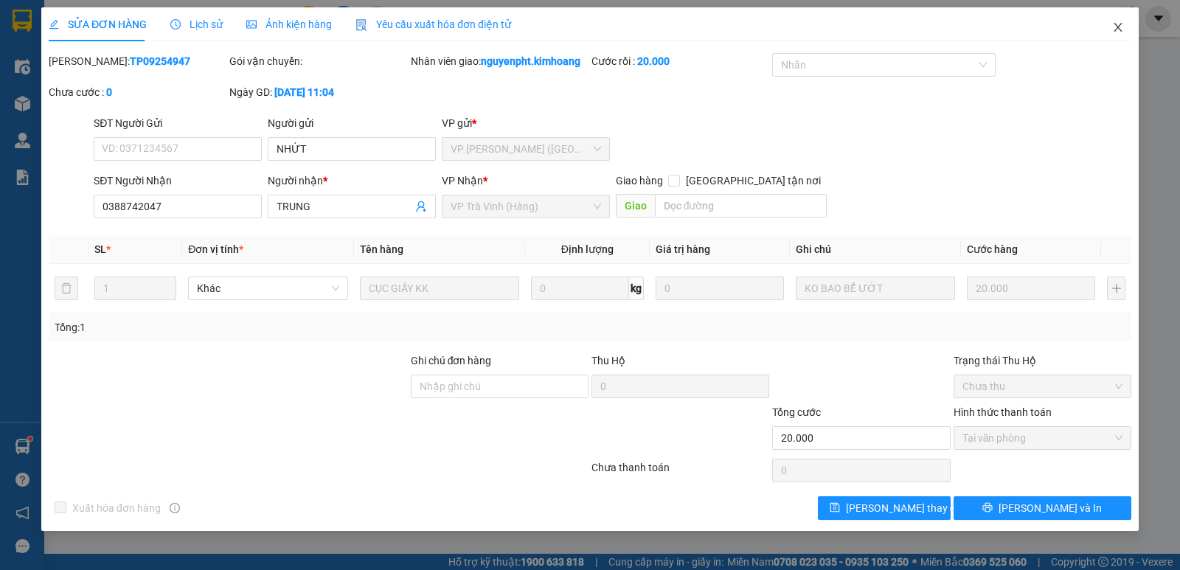
click at [1113, 30] on icon "close" at bounding box center [1118, 27] width 12 height 12
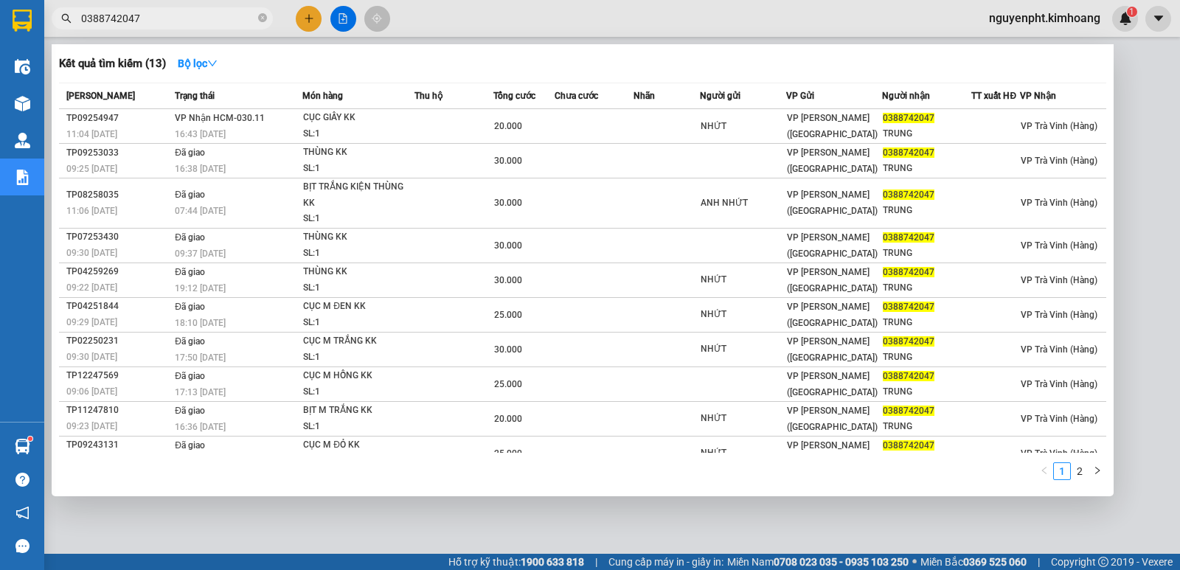
drag, startPoint x: 197, startPoint y: 20, endPoint x: 0, endPoint y: 13, distance: 197.0
click at [0, 13] on section "Kết quả tìm kiếm ( 13 ) Bộ lọc Mã ĐH Trạng thái Món hàng Thu hộ Tổng cước Chưa …" at bounding box center [590, 285] width 1180 height 570
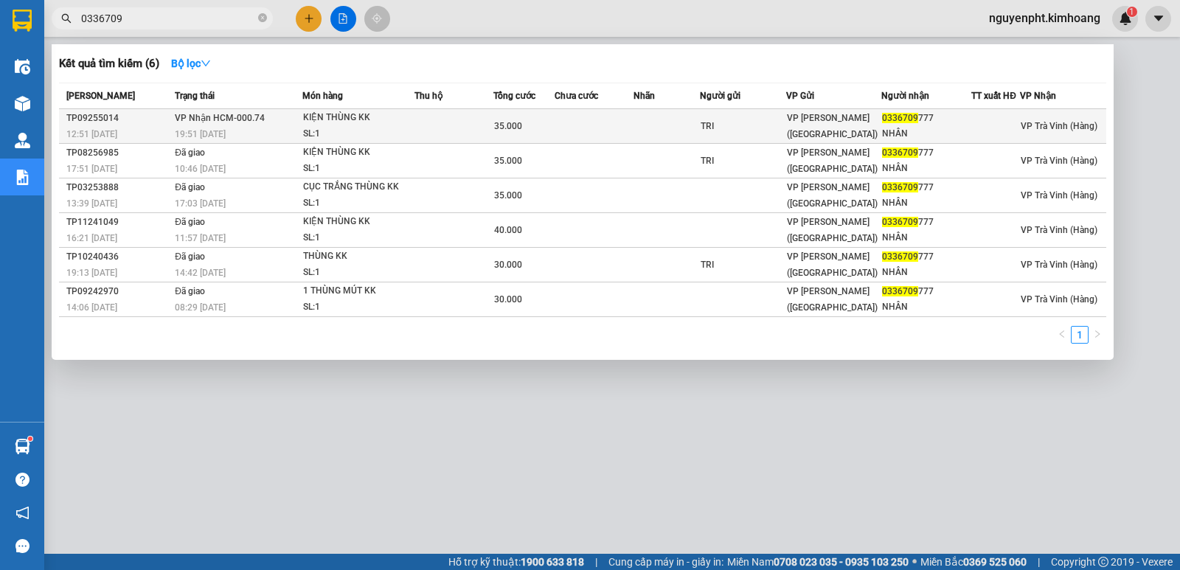
type input "0336709"
click at [539, 125] on div "35.000" at bounding box center [524, 126] width 60 height 16
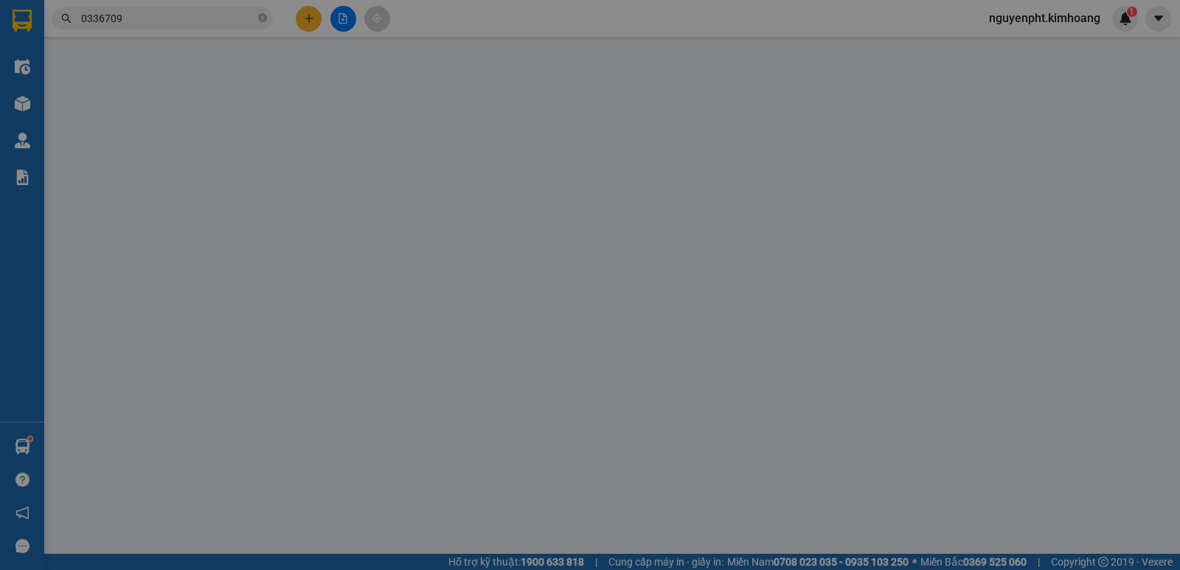
type input "TRI"
type input "0336709777"
type input "NHÂN"
type input "35.000"
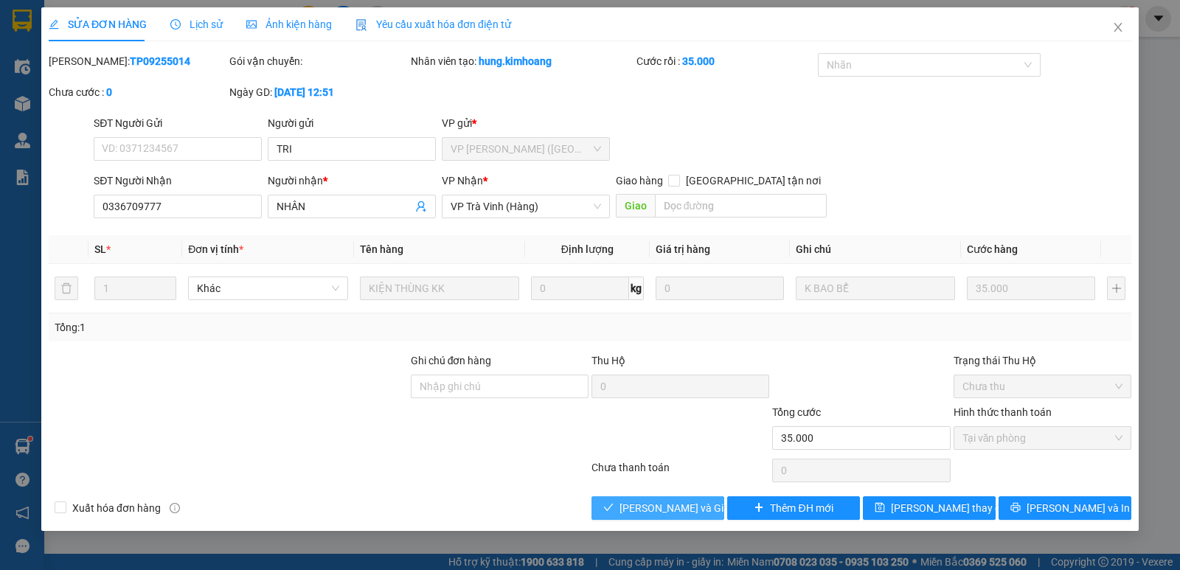
drag, startPoint x: 670, startPoint y: 509, endPoint x: 672, endPoint y: 498, distance: 11.3
click at [671, 508] on span "[PERSON_NAME] và Giao hàng" at bounding box center [690, 508] width 142 height 16
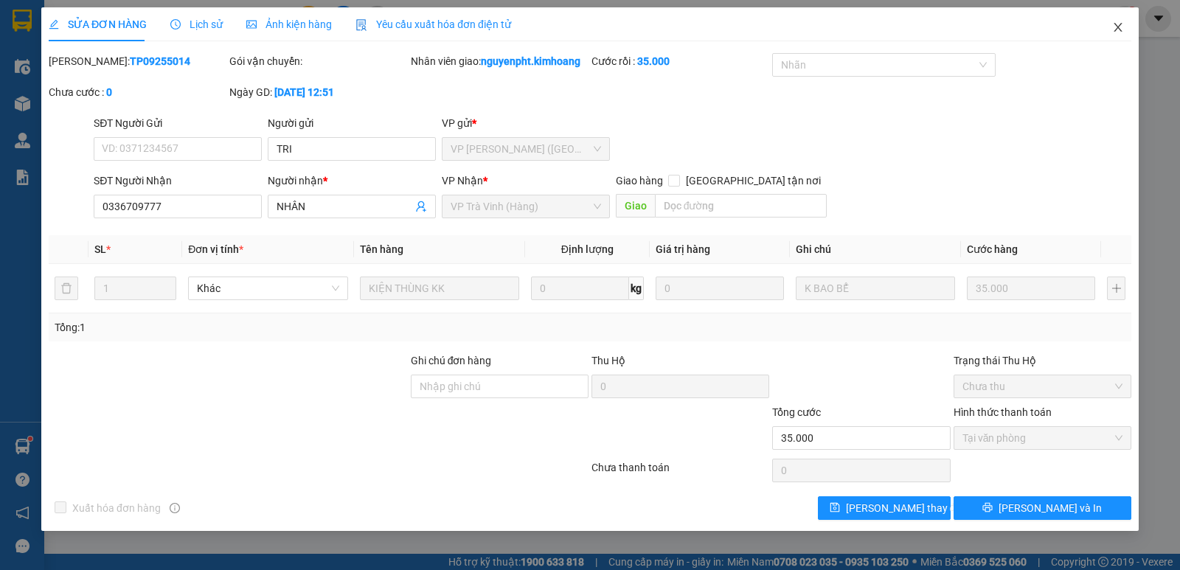
drag, startPoint x: 1119, startPoint y: 26, endPoint x: 887, endPoint y: 10, distance: 232.1
click at [1116, 26] on icon "close" at bounding box center [1118, 27] width 12 height 12
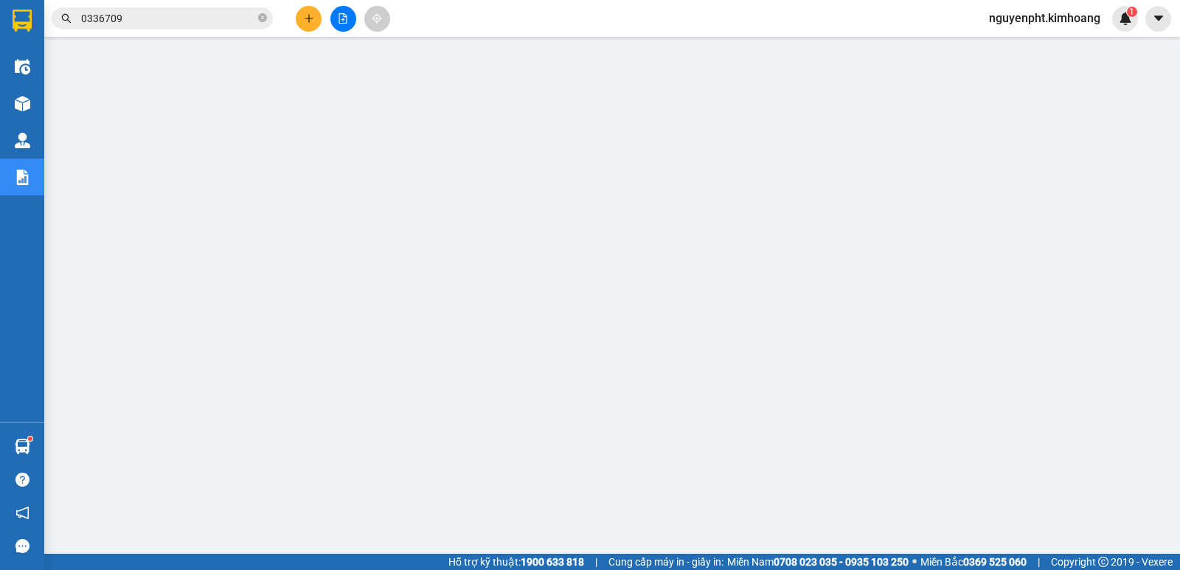
drag, startPoint x: 137, startPoint y: 19, endPoint x: 0, endPoint y: 13, distance: 137.3
click at [0, 33] on section "Kết quả tìm kiếm ( 6 ) Bộ lọc Mã ĐH Trạng thái Món hàng Thu hộ Tổng cước Chưa c…" at bounding box center [590, 285] width 1180 height 570
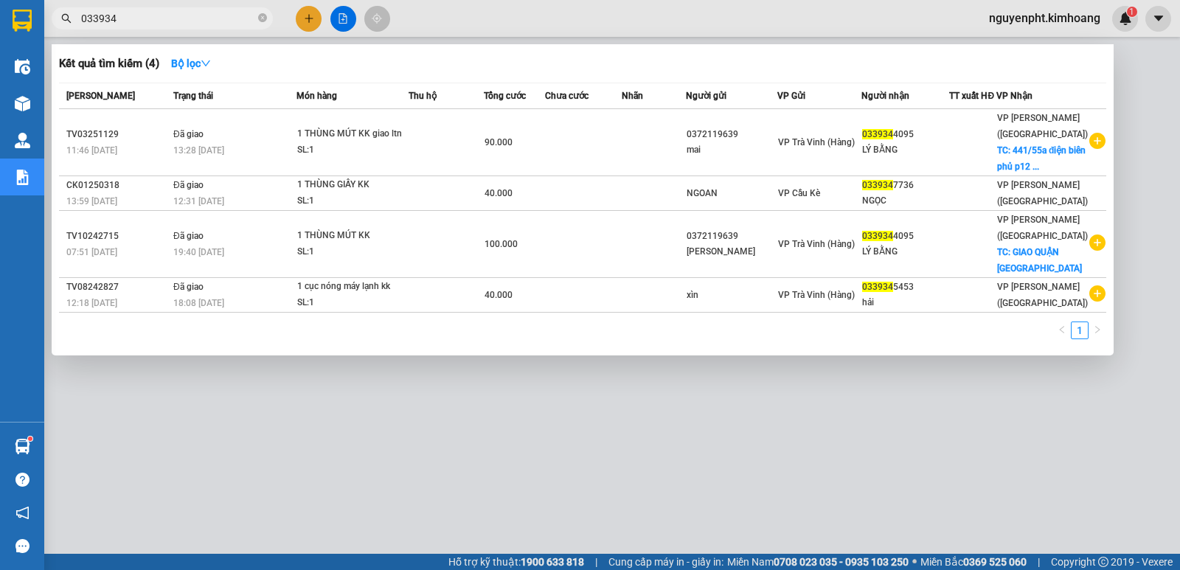
click at [97, 15] on input "033934" at bounding box center [168, 18] width 174 height 16
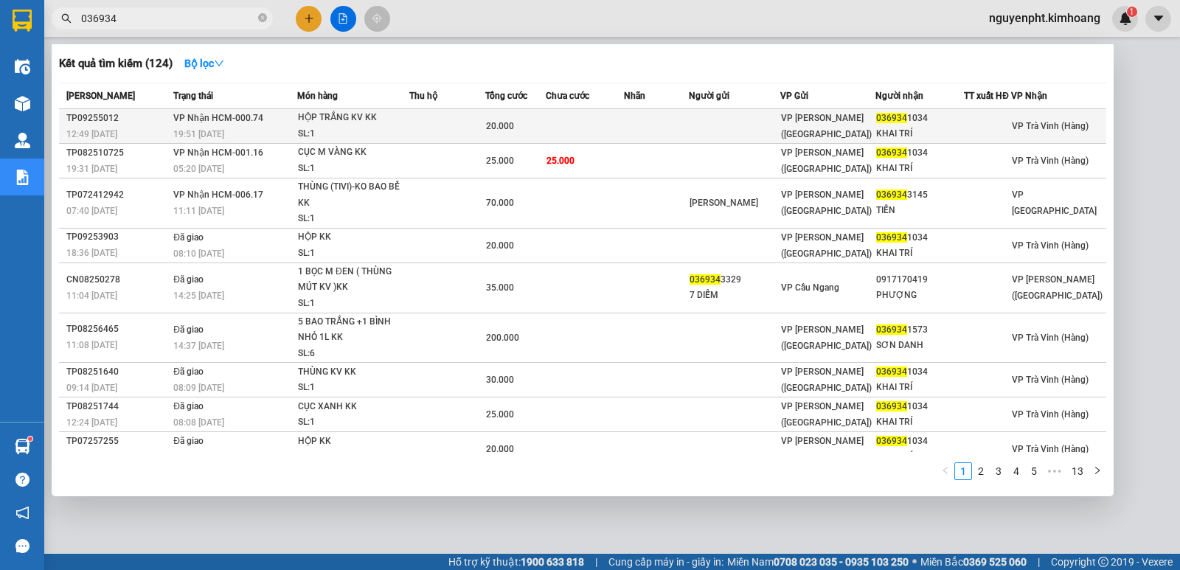
type input "036934"
click at [634, 123] on td at bounding box center [656, 126] width 65 height 35
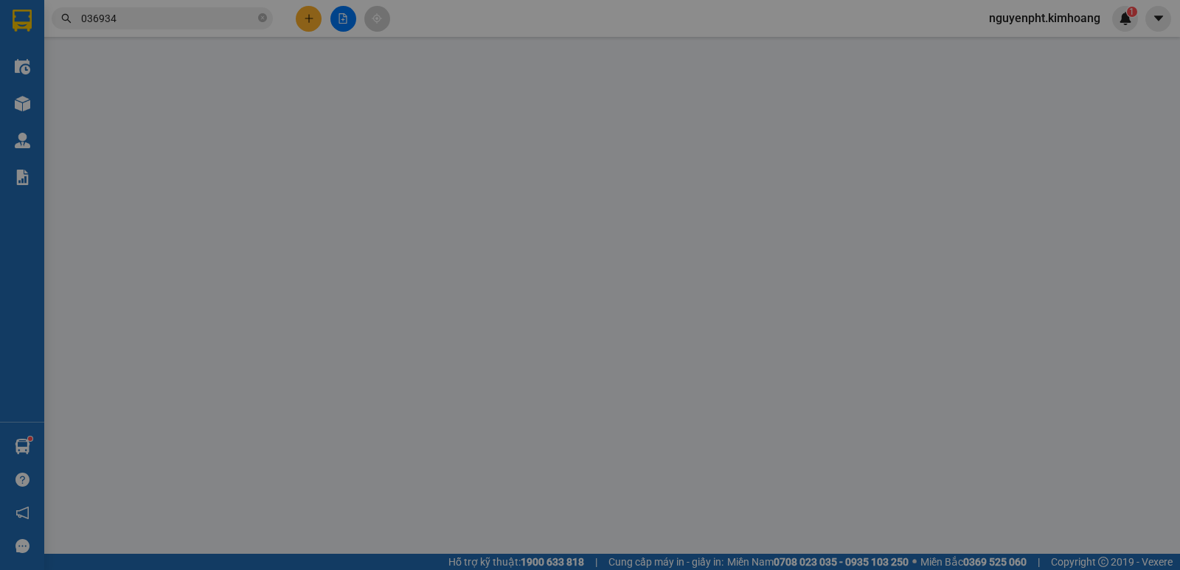
type input "0369341034"
type input "KHAI TRÍ"
type input "20.000"
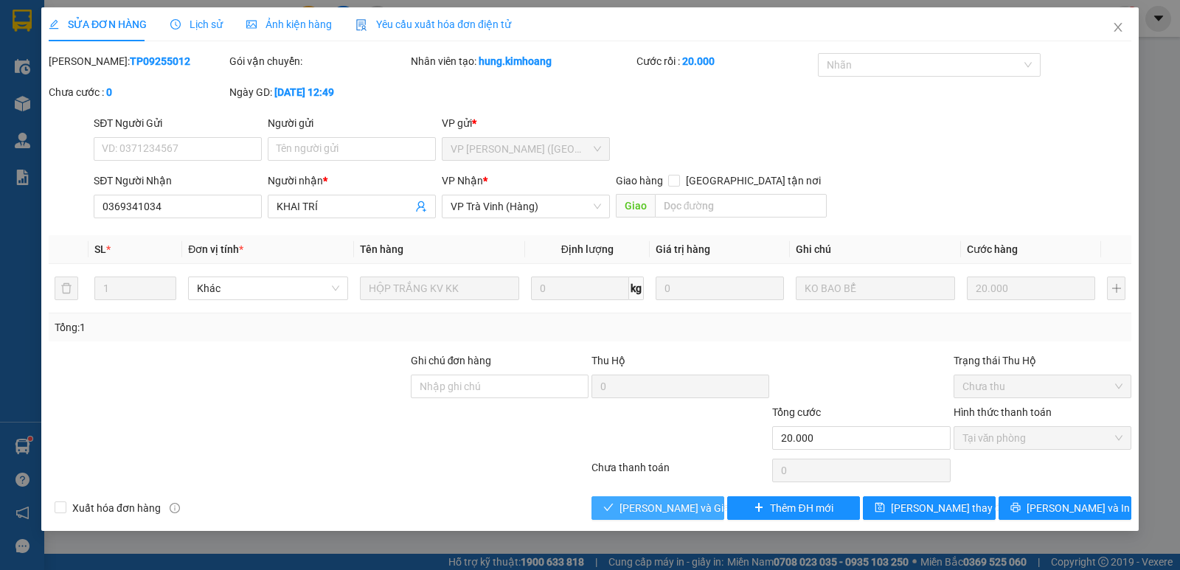
click at [649, 501] on span "[PERSON_NAME] và Giao hàng" at bounding box center [690, 508] width 142 height 16
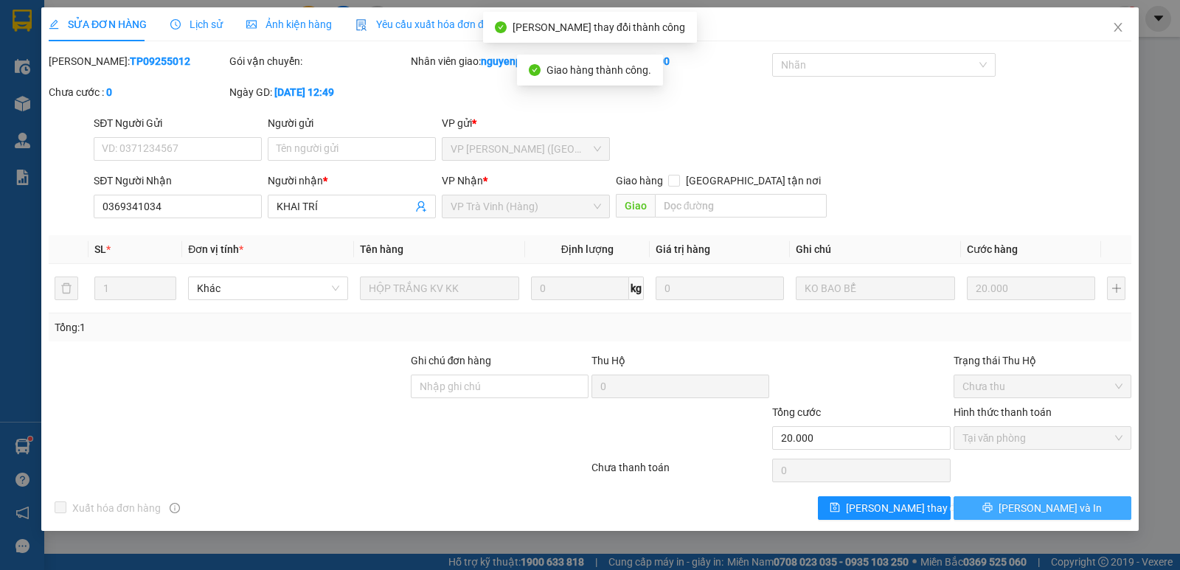
click at [1037, 504] on span "[PERSON_NAME] và In" at bounding box center [1049, 508] width 103 height 16
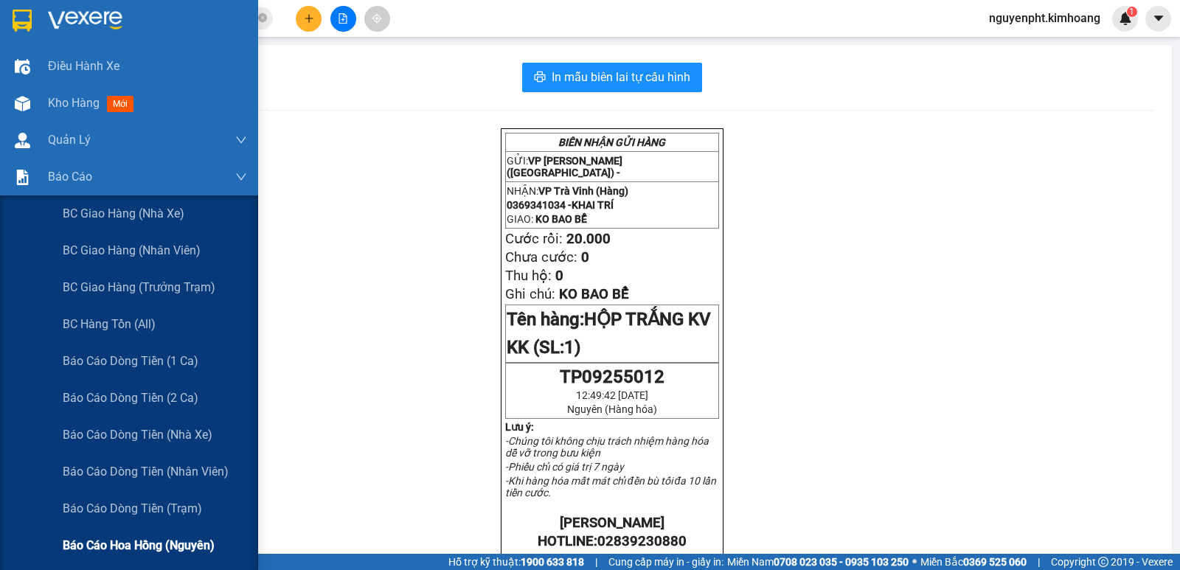
scroll to position [221, 0]
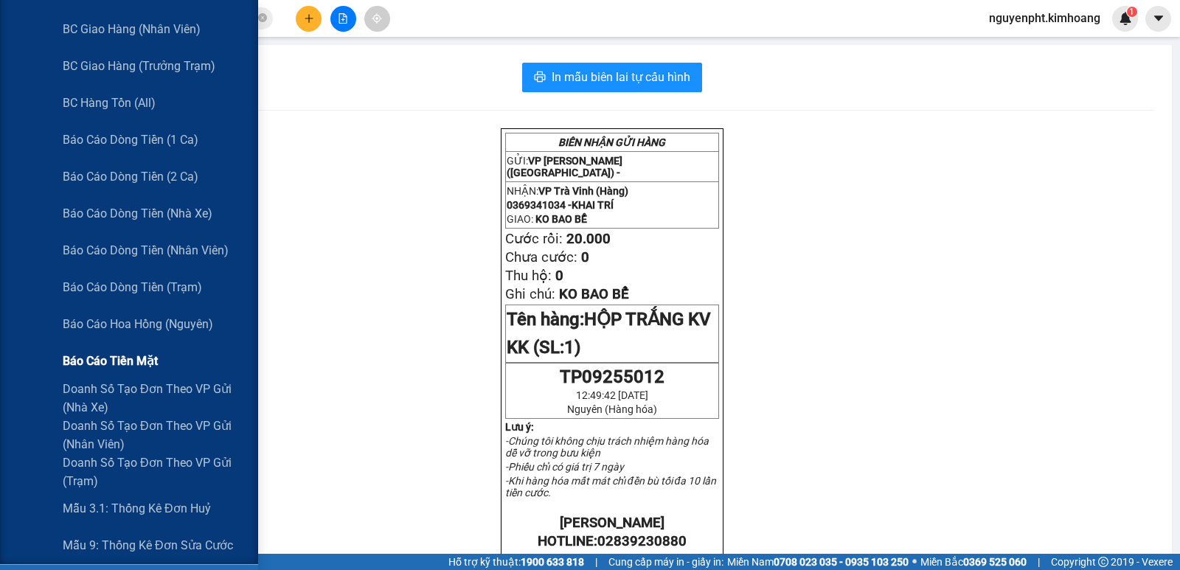
click at [133, 368] on span "Báo cáo tiền mặt" at bounding box center [110, 361] width 95 height 18
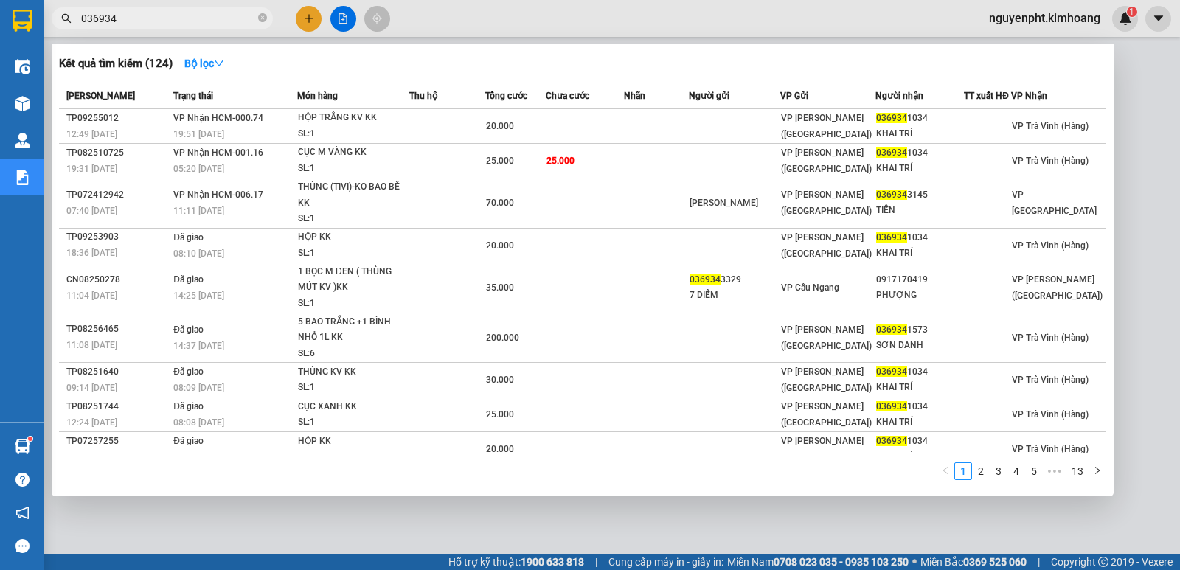
drag, startPoint x: 128, startPoint y: 18, endPoint x: 0, endPoint y: 72, distance: 138.2
click at [0, 72] on section "Kết quả tìm kiếm ( 124 ) Bộ lọc Mã ĐH Trạng thái Món hàng Thu hộ Tổng cước Chưa…" at bounding box center [590, 285] width 1180 height 570
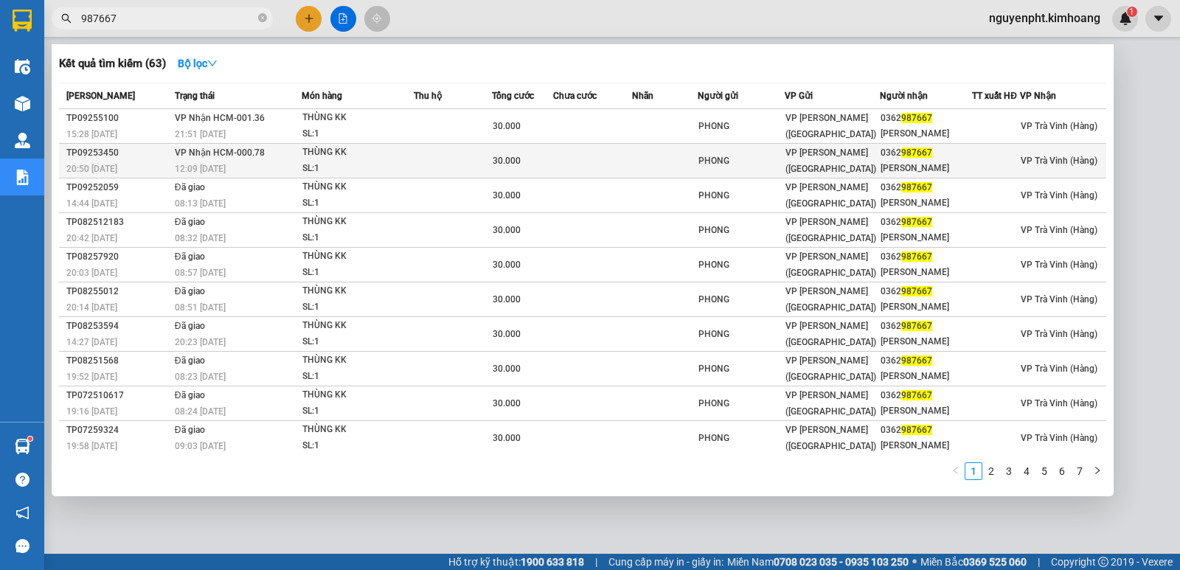
type input "987667"
click at [320, 156] on div "THÙNG KK" at bounding box center [357, 153] width 111 height 16
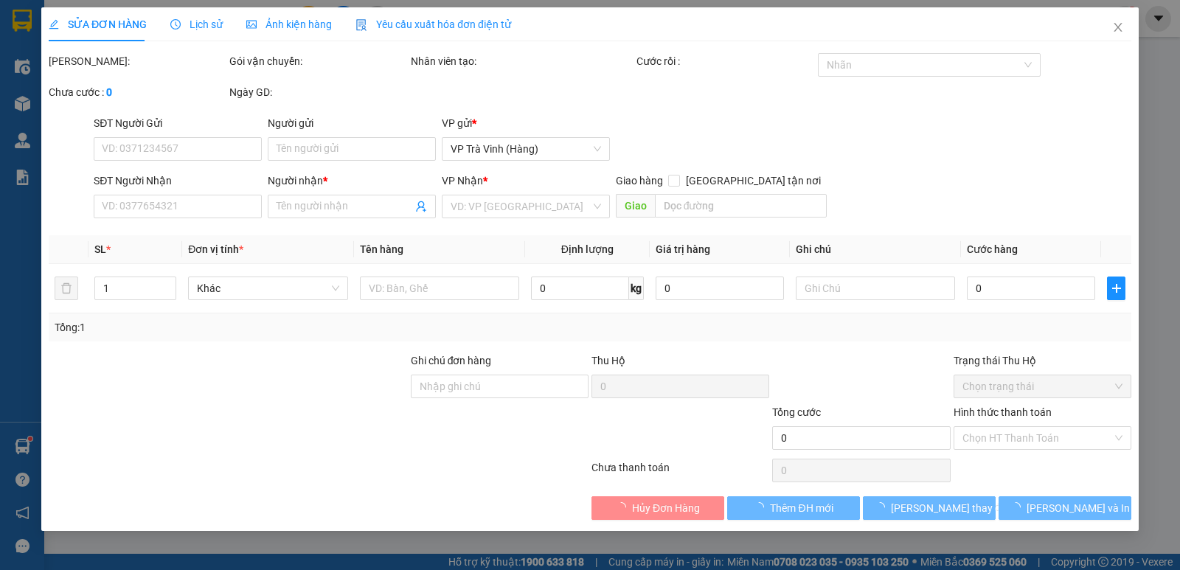
type input "PHONG"
type input "0362987667"
type input "[PERSON_NAME]"
type input "30.000"
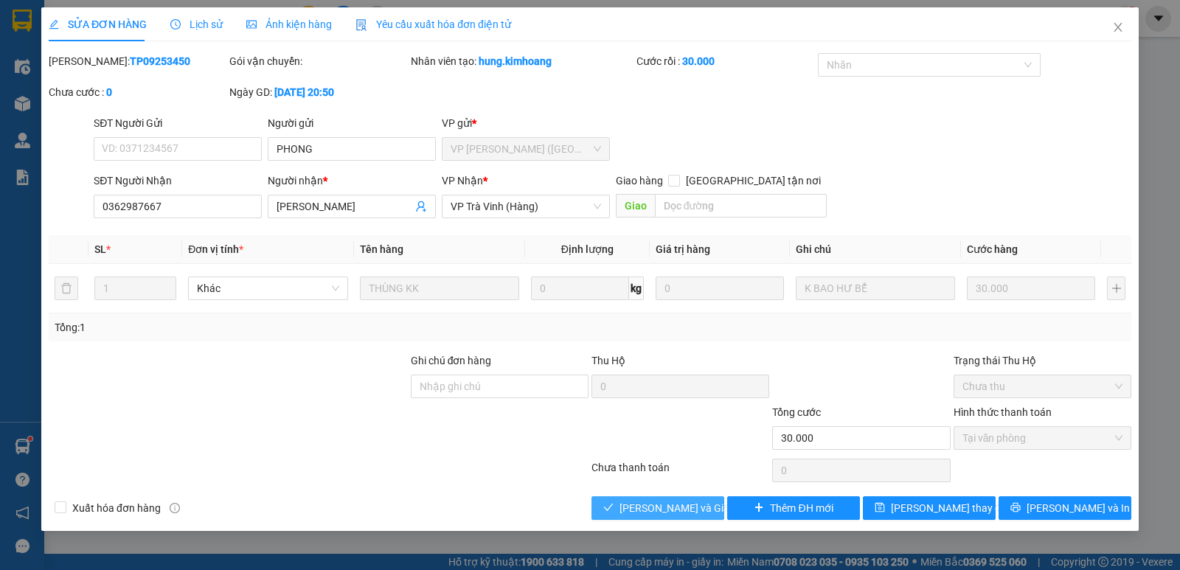
click at [647, 504] on span "[PERSON_NAME] và Giao hàng" at bounding box center [690, 508] width 142 height 16
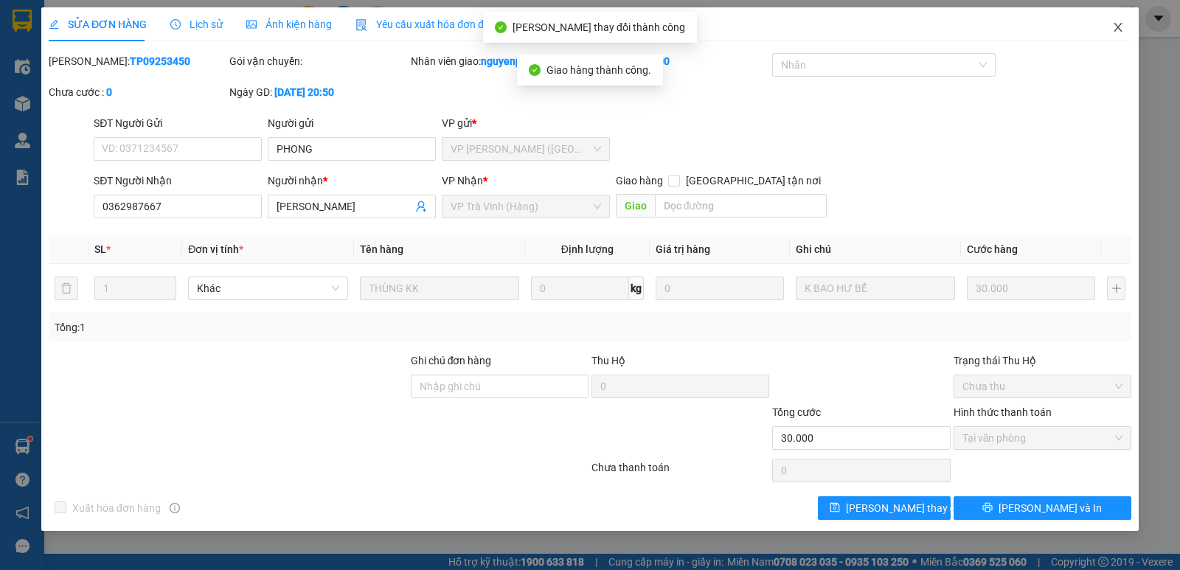
drag, startPoint x: 1116, startPoint y: 30, endPoint x: 1100, endPoint y: 35, distance: 16.1
click at [1114, 30] on icon "close" at bounding box center [1118, 27] width 12 height 12
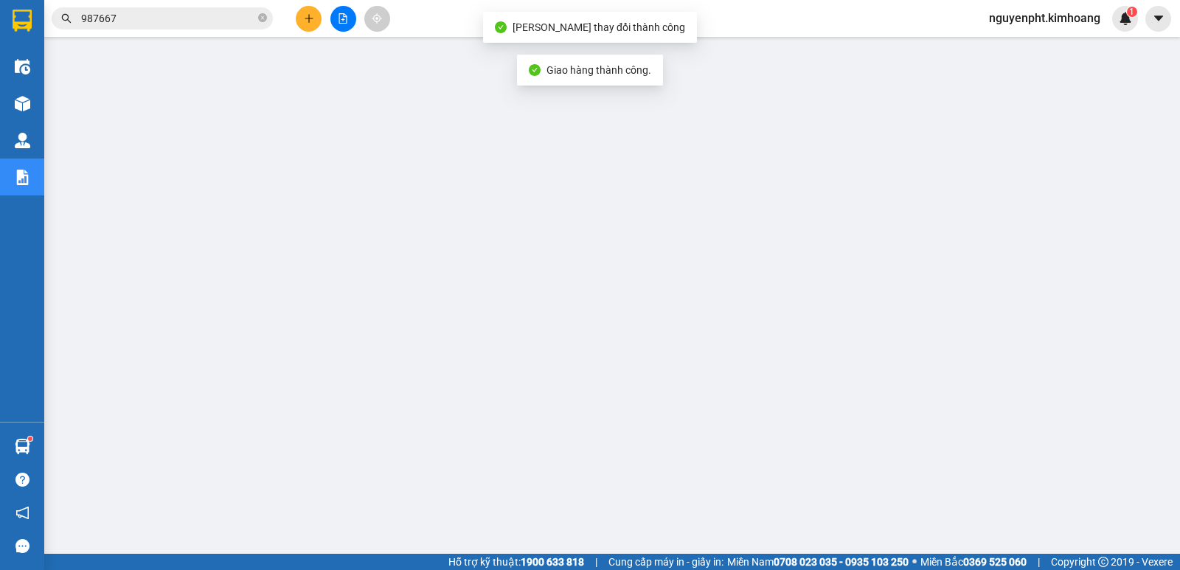
click at [247, 18] on input "987667" at bounding box center [168, 18] width 174 height 16
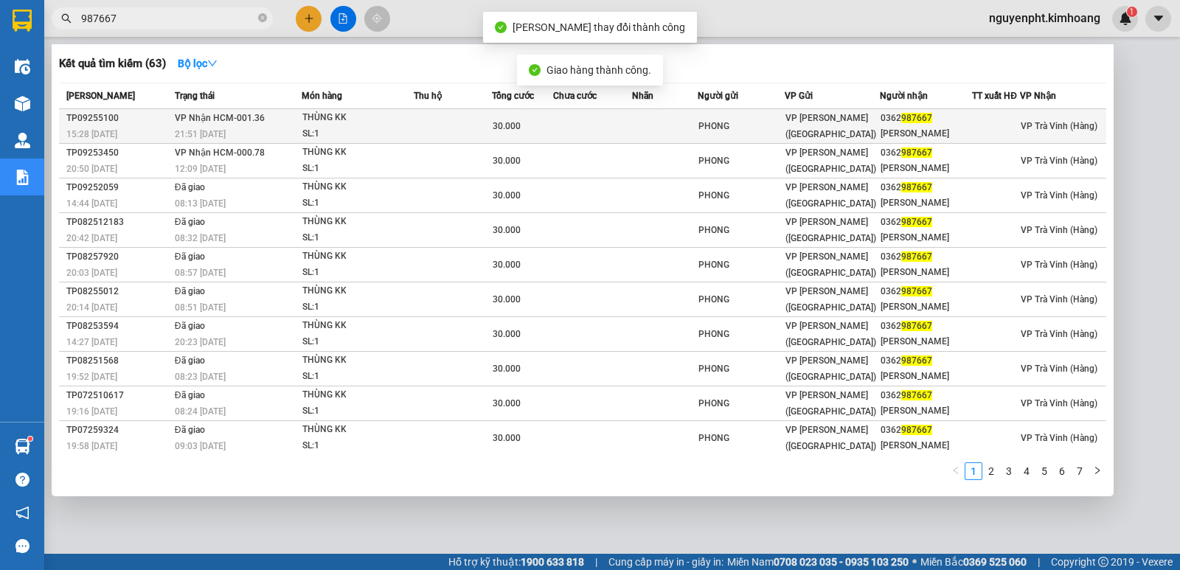
click at [342, 128] on div "SL: 1" at bounding box center [357, 134] width 111 height 16
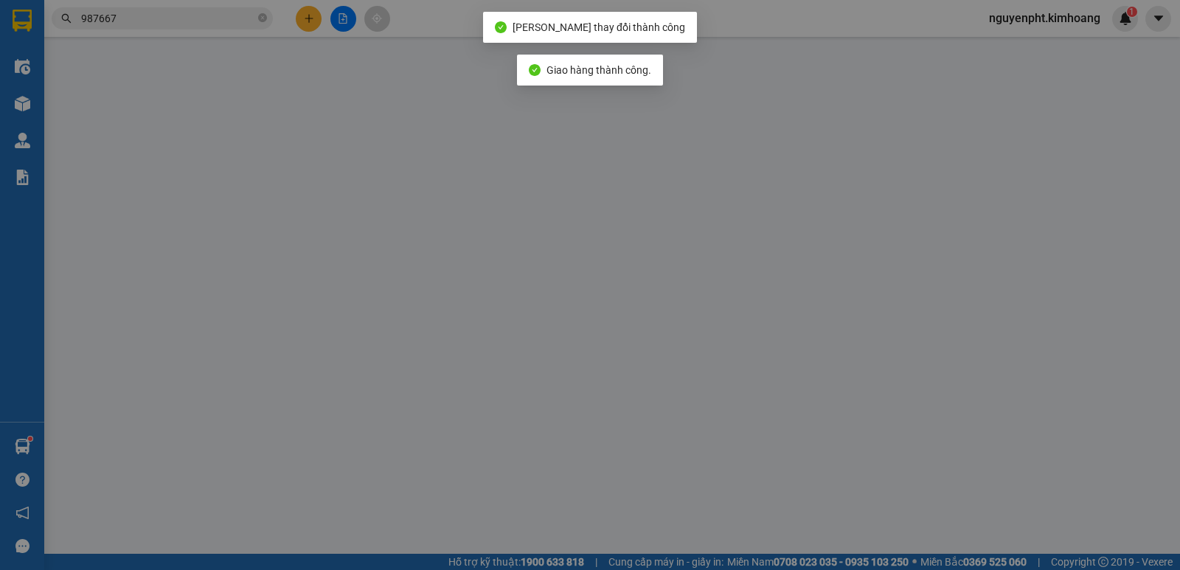
type input "PHONG"
type input "0362987667"
type input "[PERSON_NAME]"
type input "30.000"
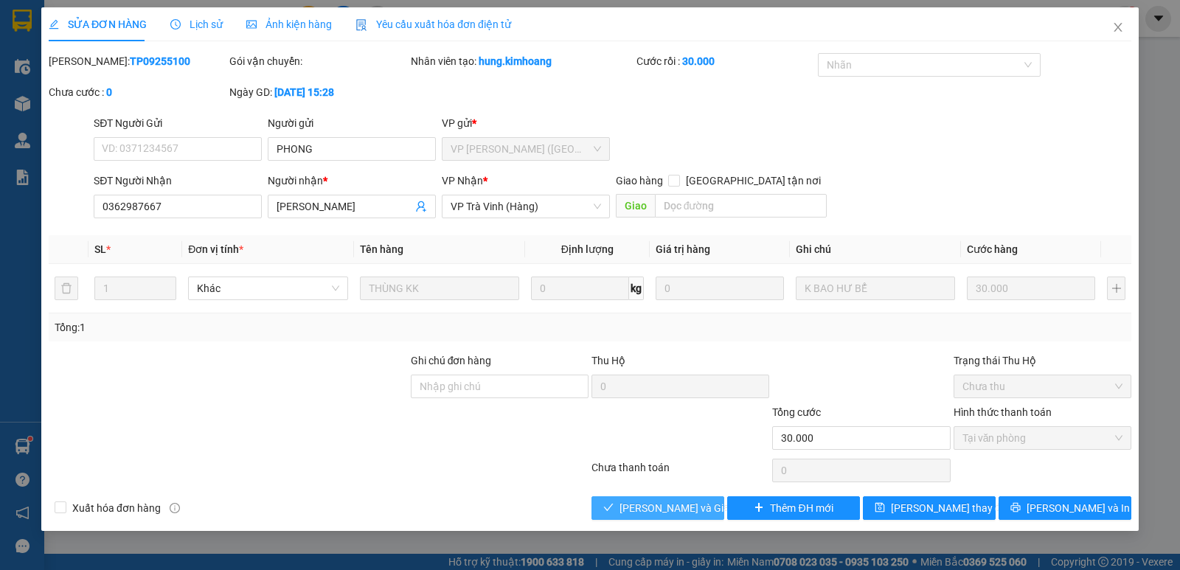
click at [635, 508] on span "[PERSON_NAME] và Giao hàng" at bounding box center [690, 508] width 142 height 16
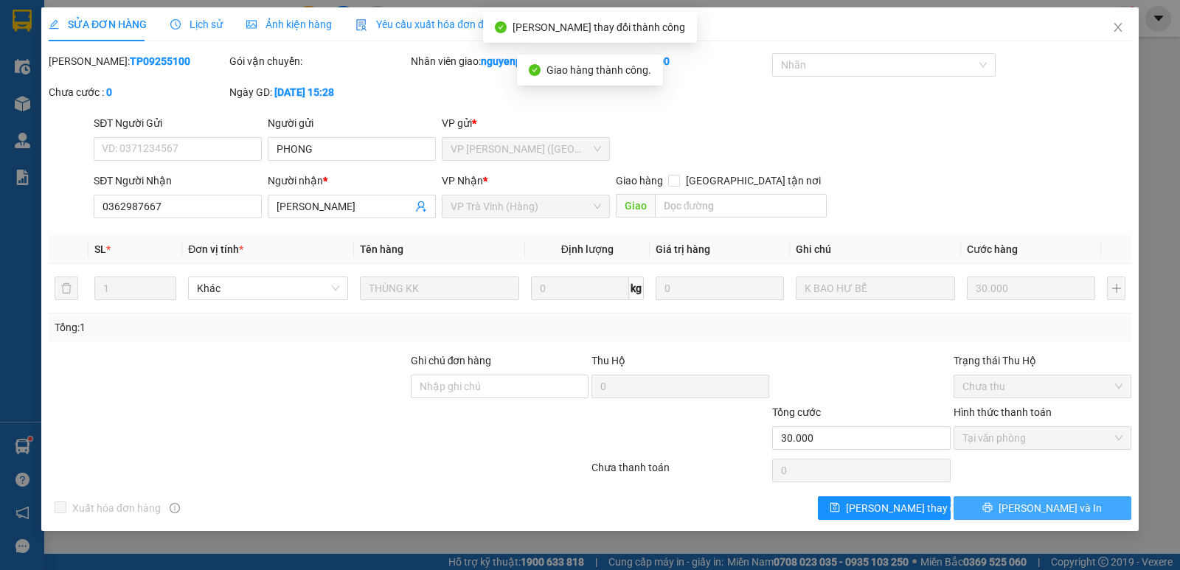
click at [1063, 514] on span "[PERSON_NAME] và In" at bounding box center [1049, 508] width 103 height 16
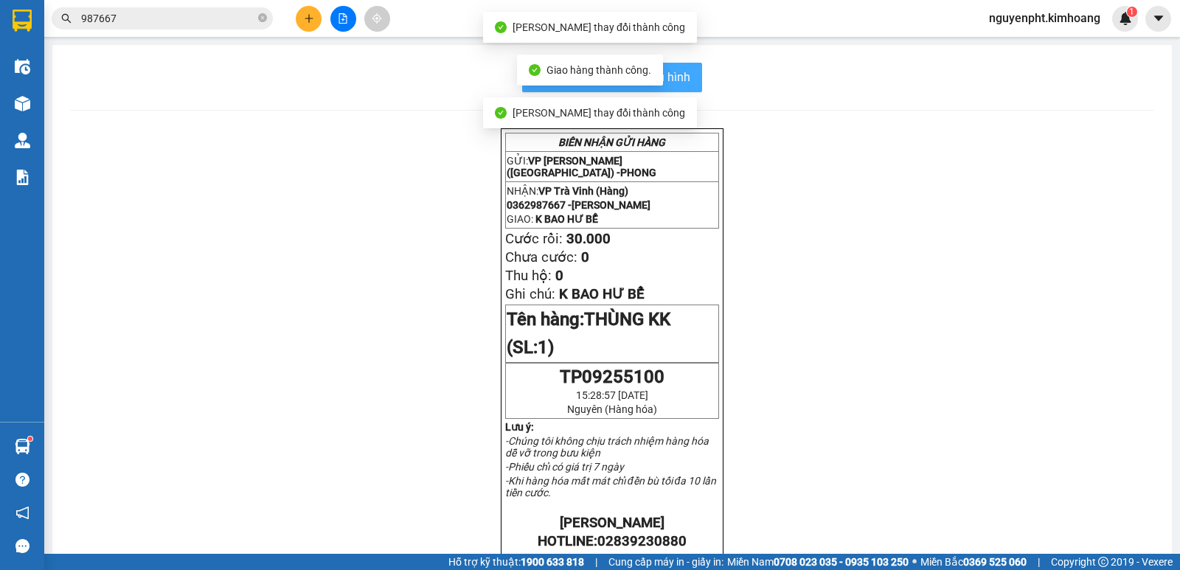
click at [676, 66] on button "In mẫu biên lai tự cấu hình" at bounding box center [612, 77] width 180 height 29
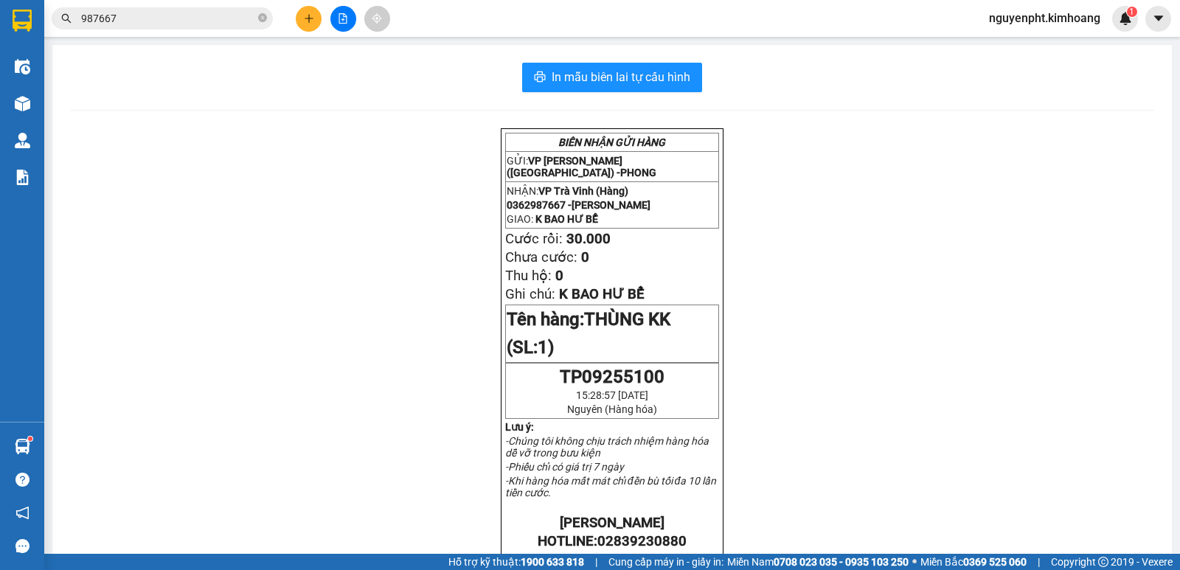
click at [195, 21] on input "987667" at bounding box center [168, 18] width 174 height 16
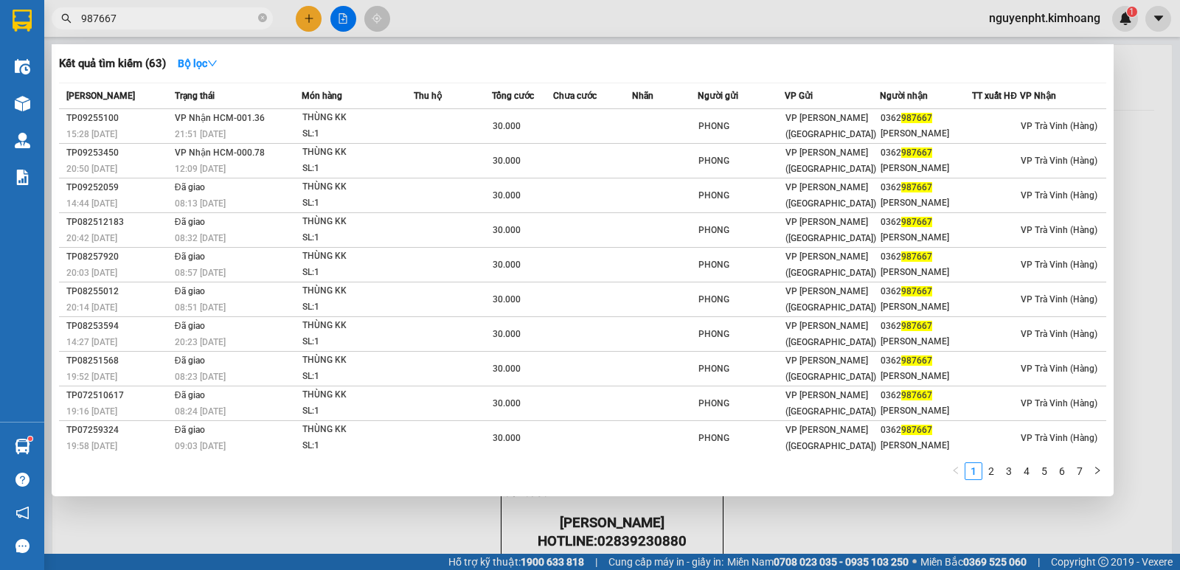
click at [400, 507] on div at bounding box center [590, 285] width 1180 height 570
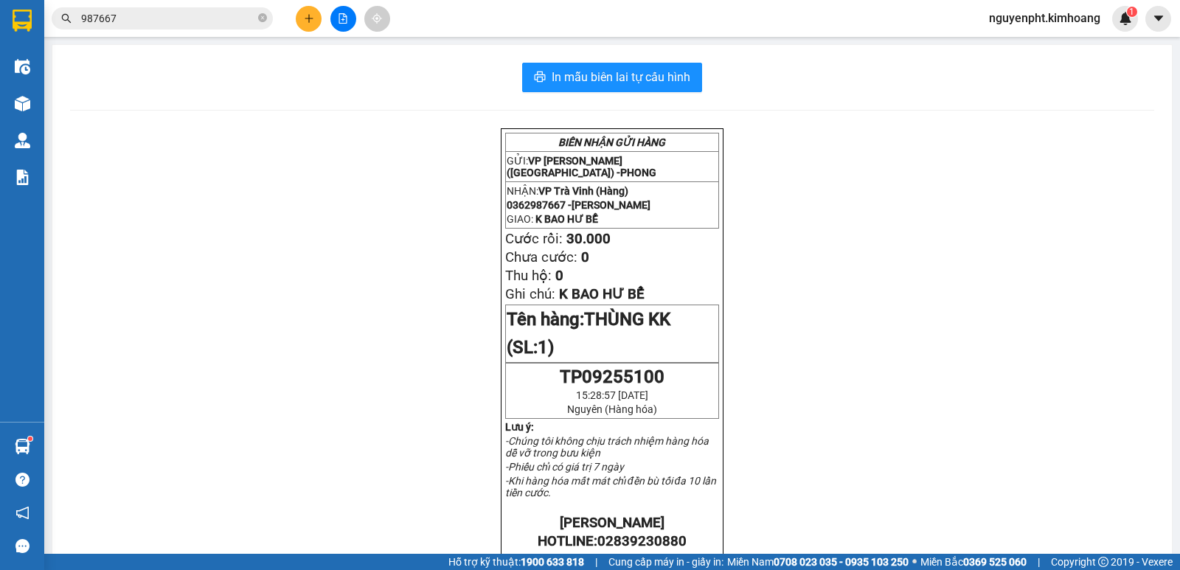
click at [257, 18] on span "987667" at bounding box center [162, 18] width 221 height 22
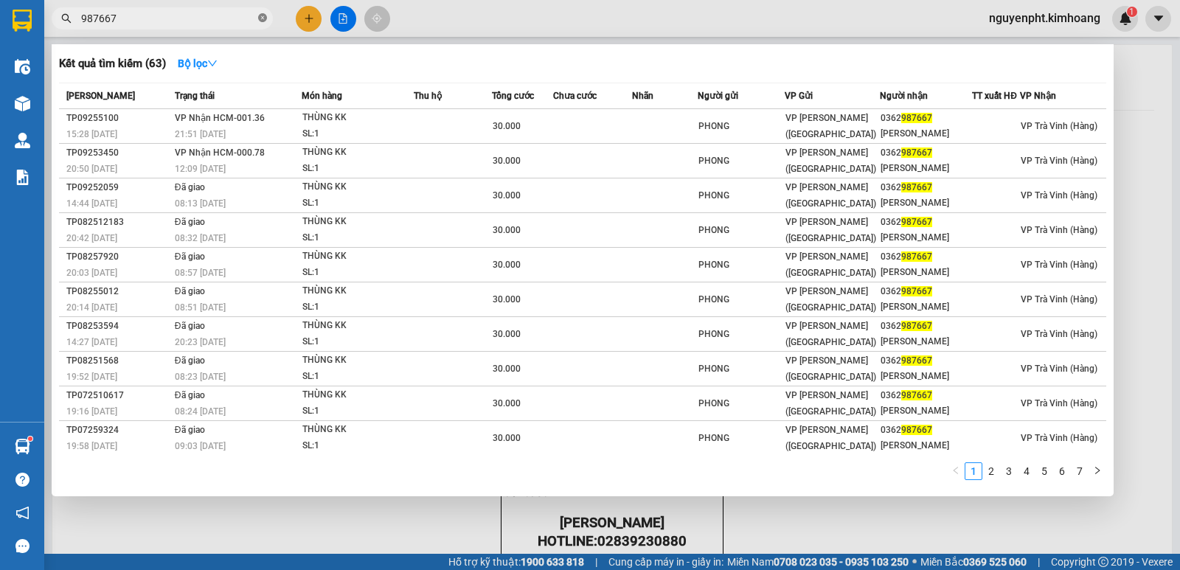
click at [260, 16] on icon "close-circle" at bounding box center [262, 17] width 9 height 9
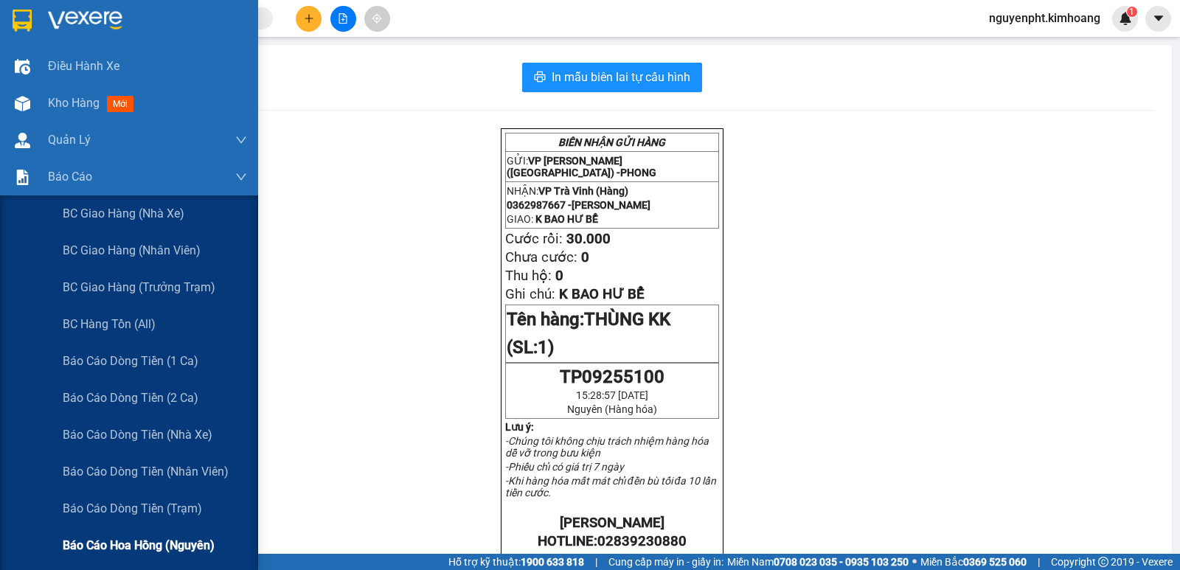
scroll to position [221, 0]
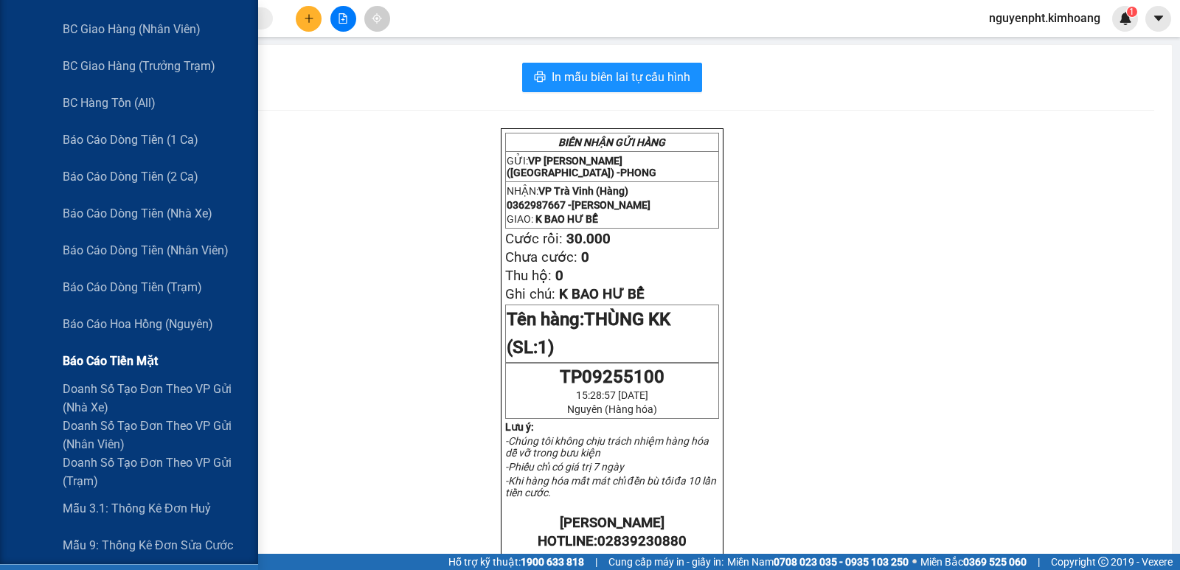
click at [112, 372] on div "Báo cáo tiền mặt" at bounding box center [155, 361] width 184 height 37
